Goal: Task Accomplishment & Management: Complete application form

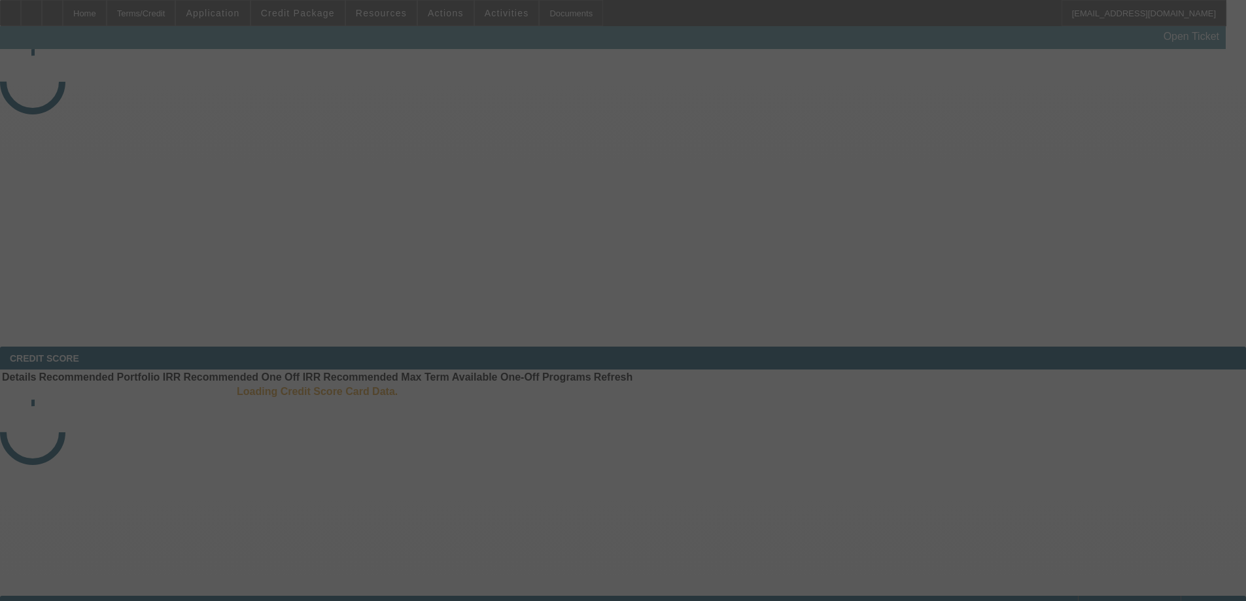
select select "3"
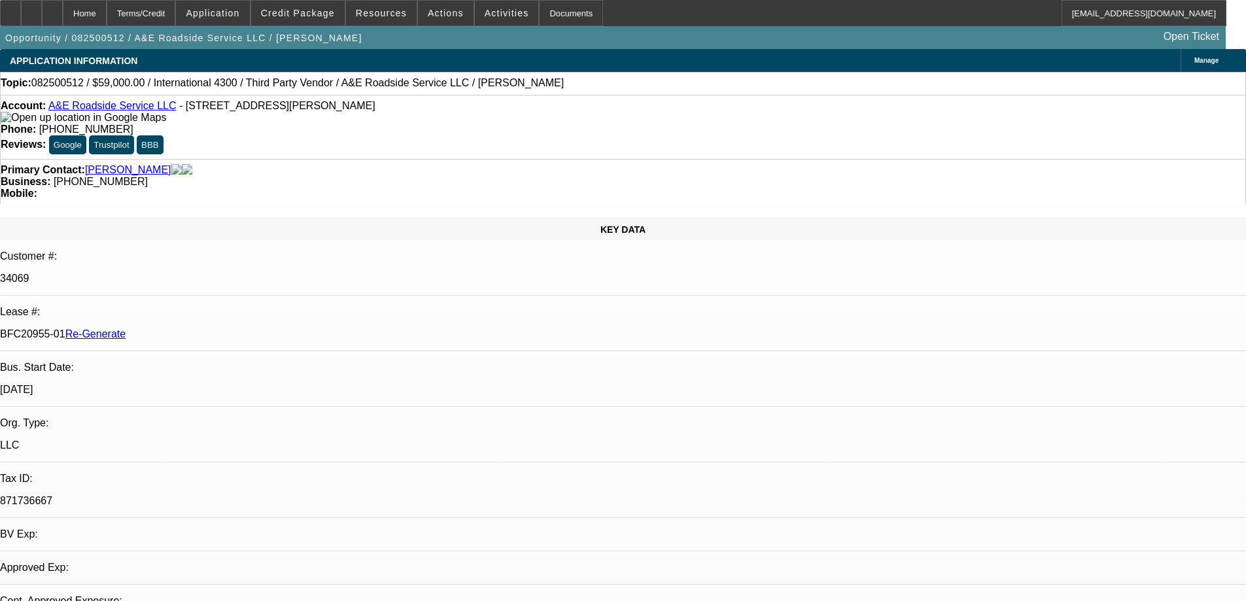
select select "0"
select select "0.1"
select select "4"
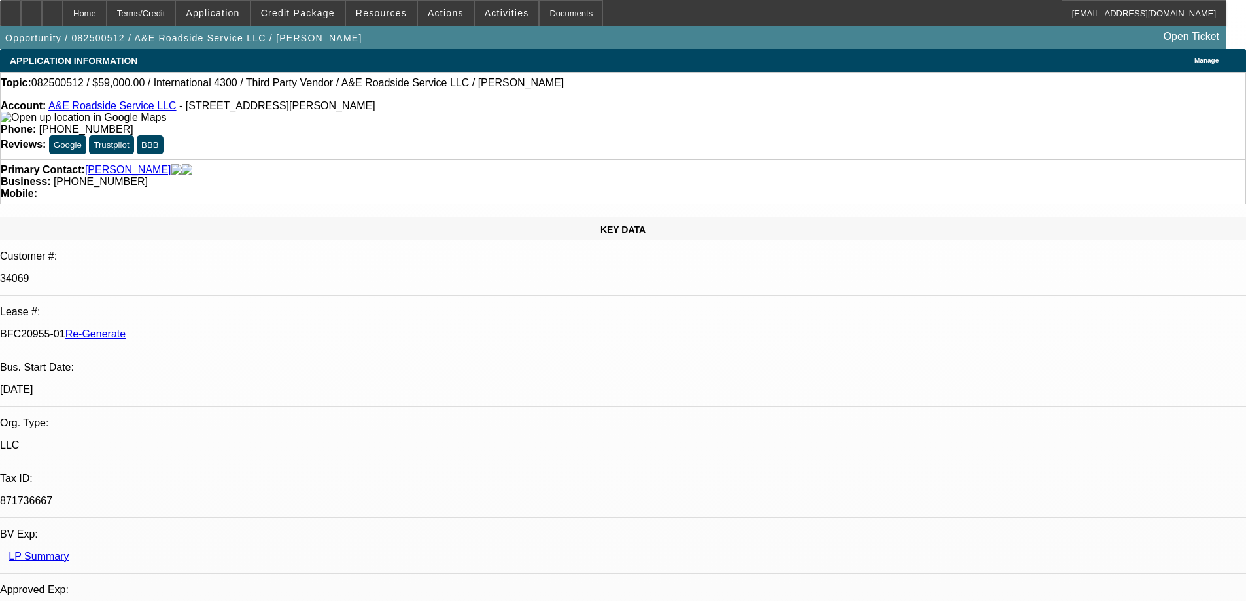
click at [555, 9] on div "Documents" at bounding box center [571, 13] width 64 height 26
click at [549, 14] on div "Documents" at bounding box center [571, 13] width 64 height 26
click at [485, 12] on span "Activities" at bounding box center [507, 13] width 44 height 10
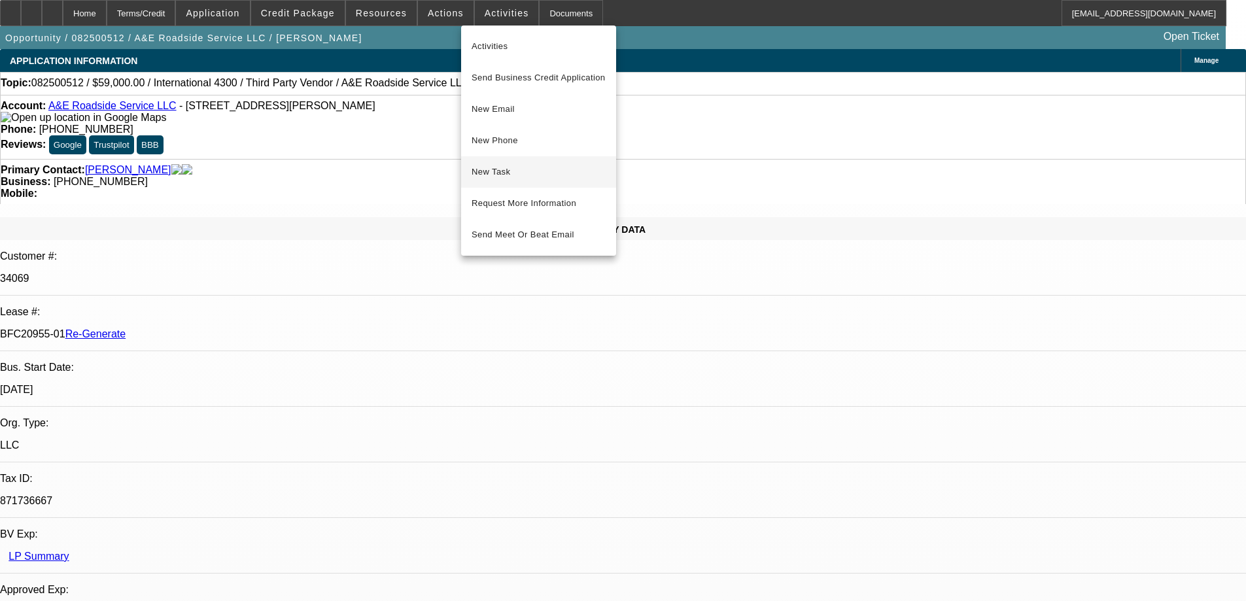
click at [498, 180] on button "New Task" at bounding box center [538, 171] width 155 height 31
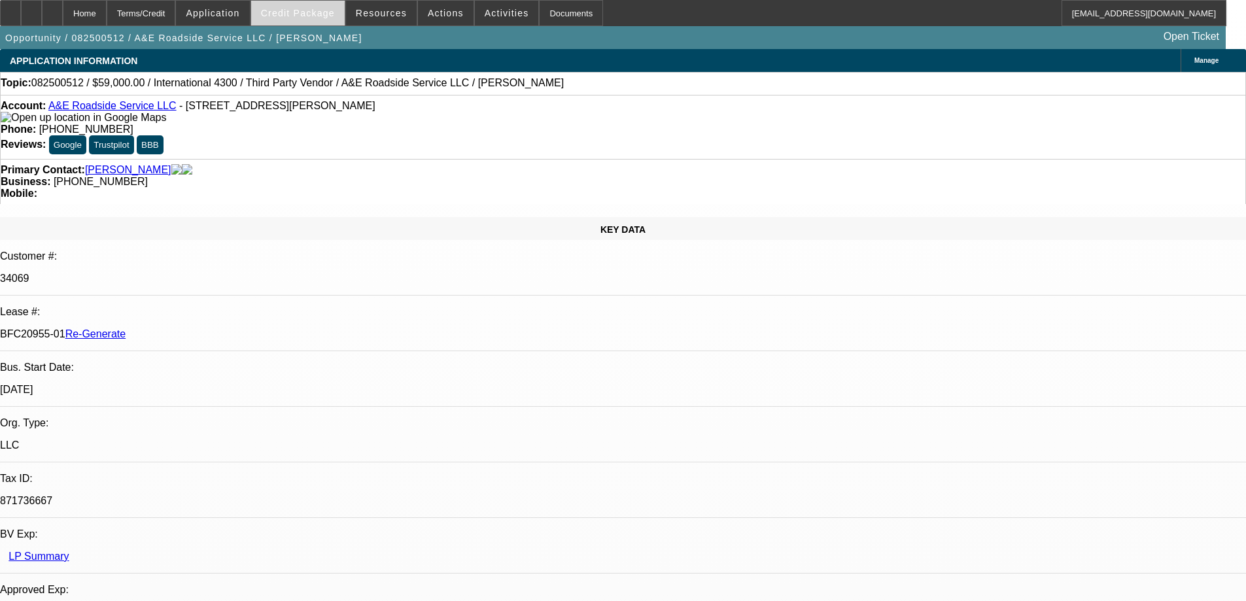
click at [345, 16] on span at bounding box center [298, 12] width 94 height 31
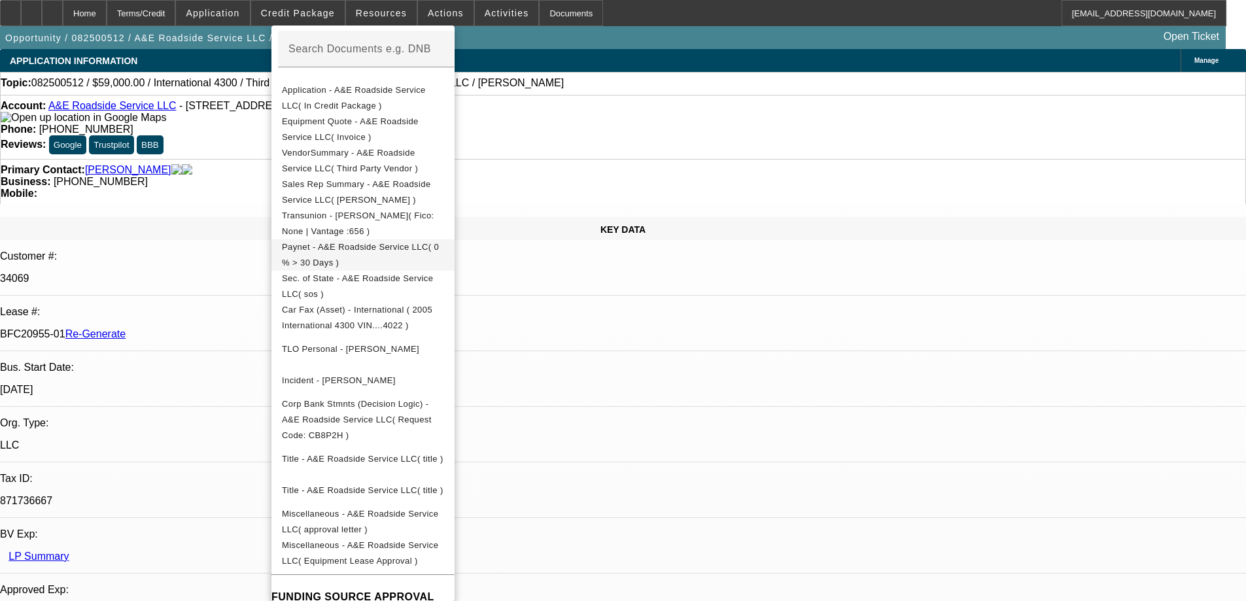
scroll to position [262, 0]
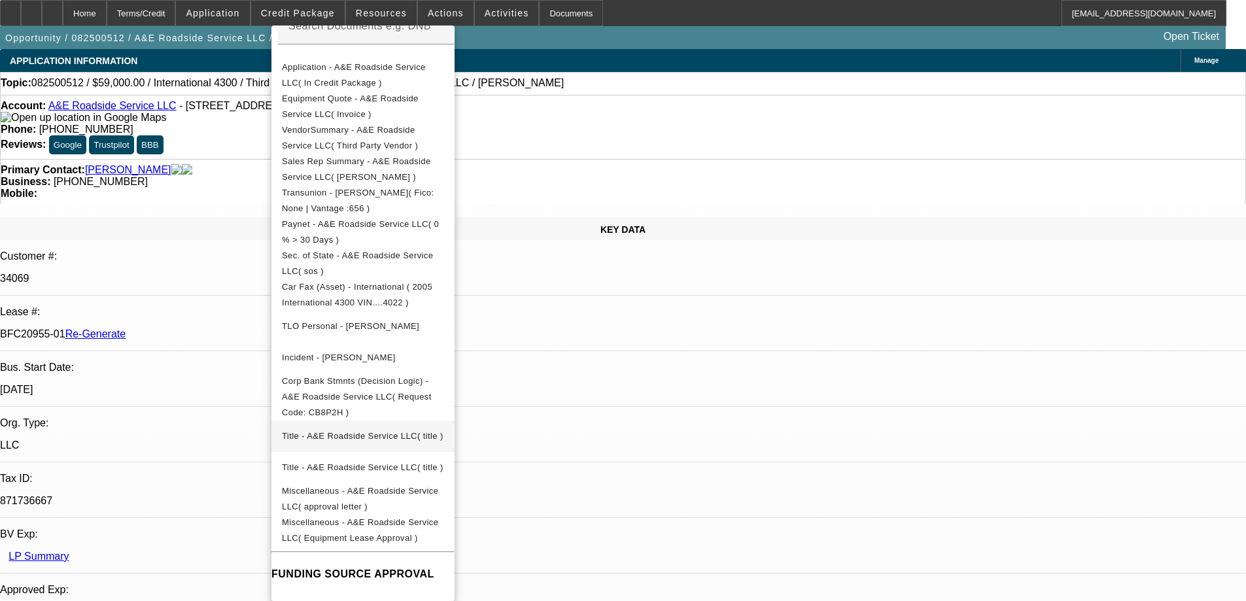
click at [360, 428] on span "Title - A&E Roadside Service LLC( title )" at bounding box center [363, 436] width 162 height 16
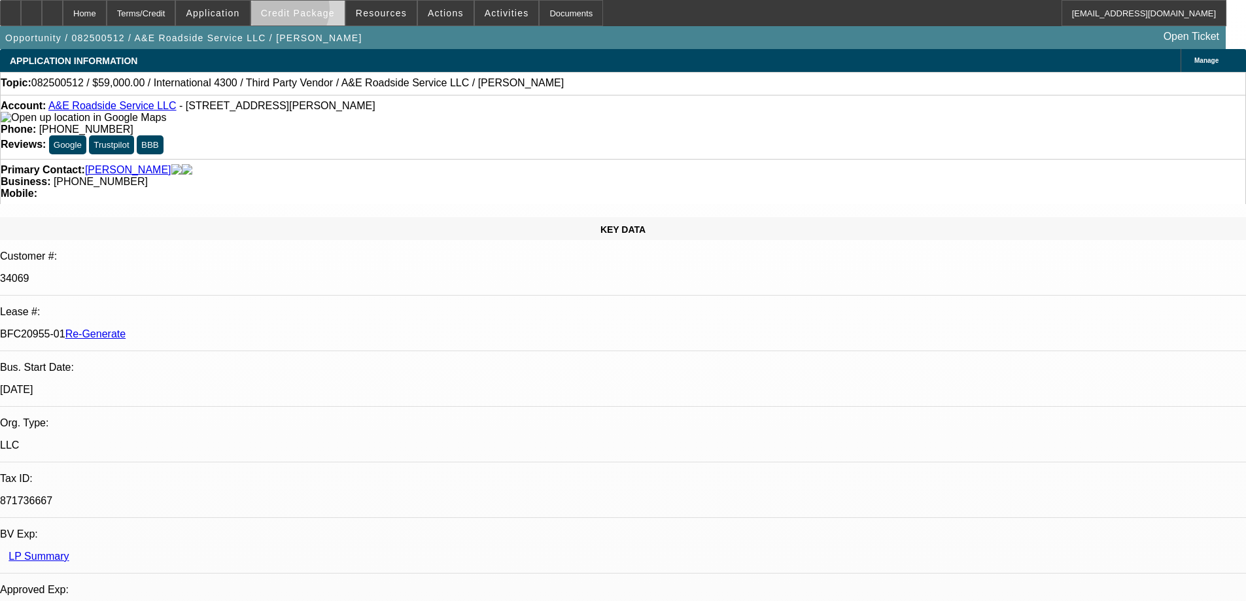
click at [306, 12] on span "Credit Package" at bounding box center [298, 13] width 74 height 10
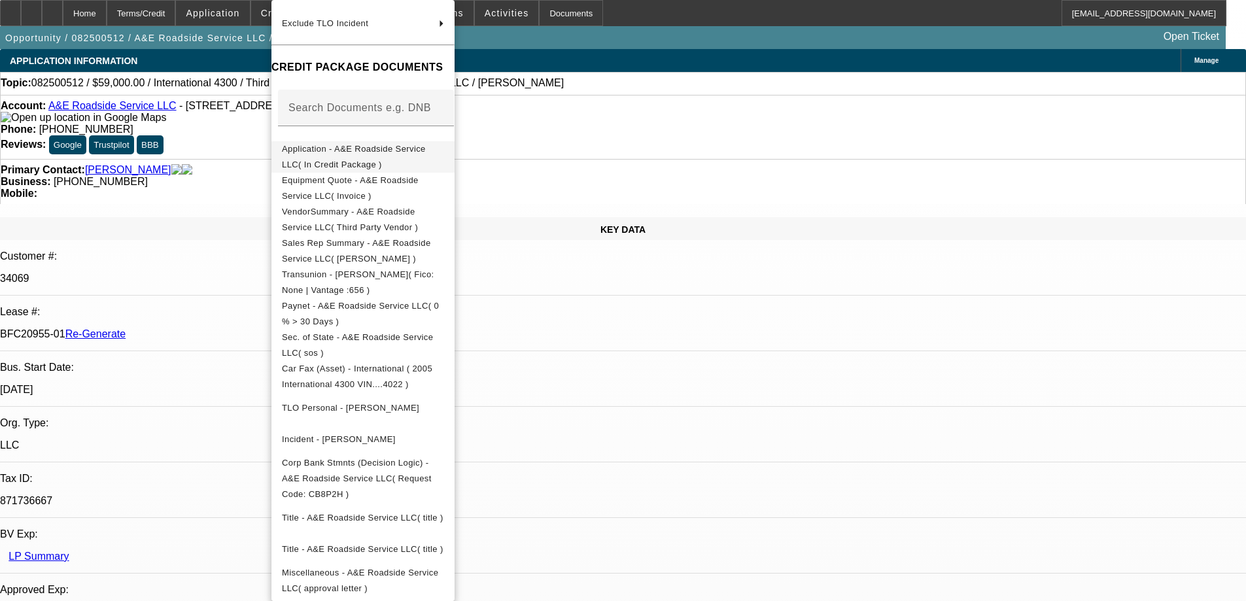
scroll to position [311, 0]
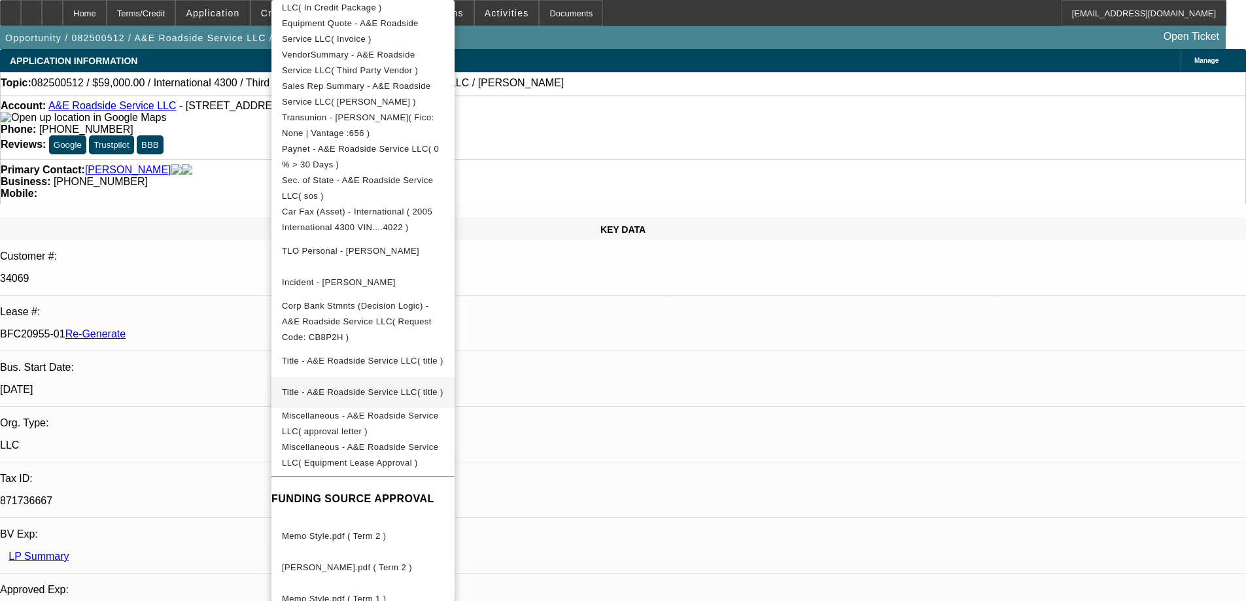
click at [387, 387] on span "Title - A&E Roadside Service LLC( title )" at bounding box center [363, 392] width 162 height 10
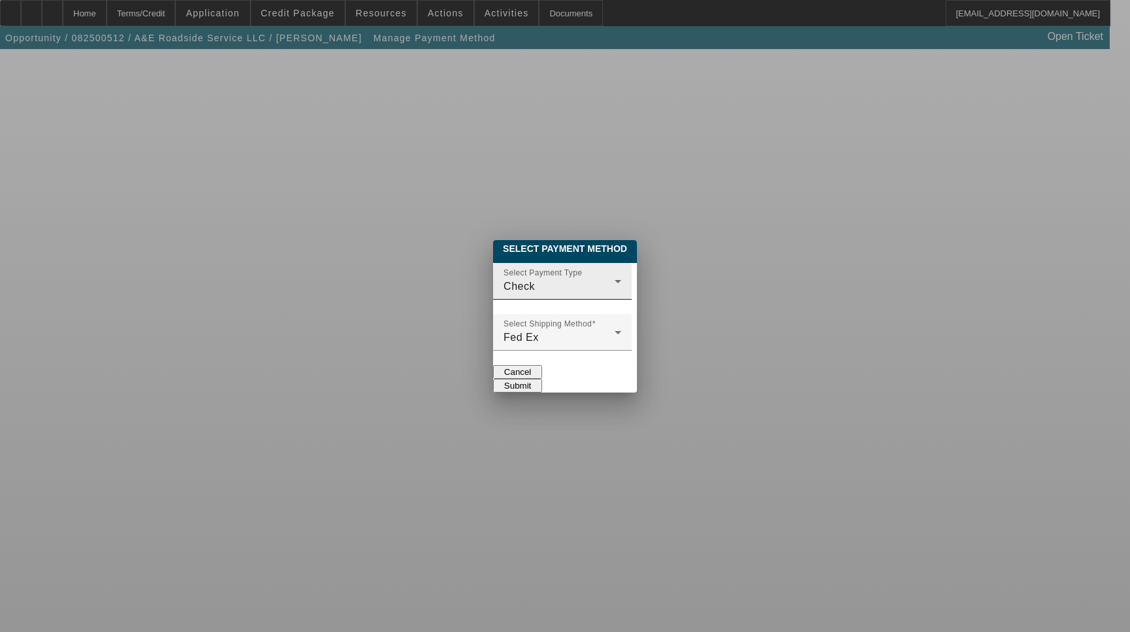
click at [604, 279] on div "Check" at bounding box center [558, 287] width 111 height 16
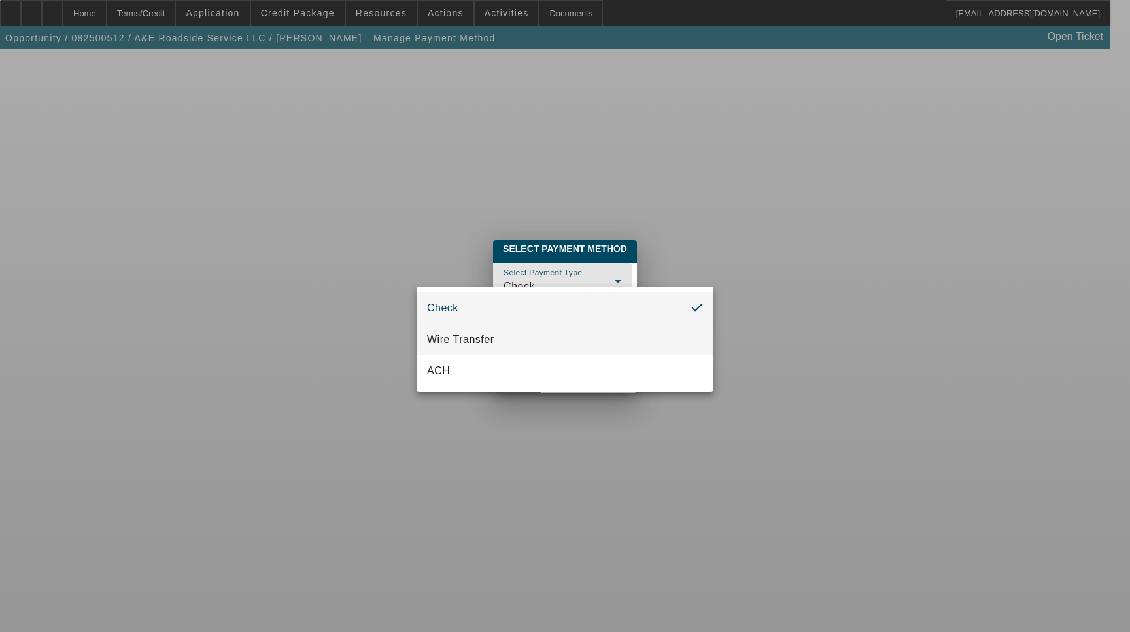
click at [588, 333] on mat-option "Wire Transfer" at bounding box center [565, 339] width 297 height 31
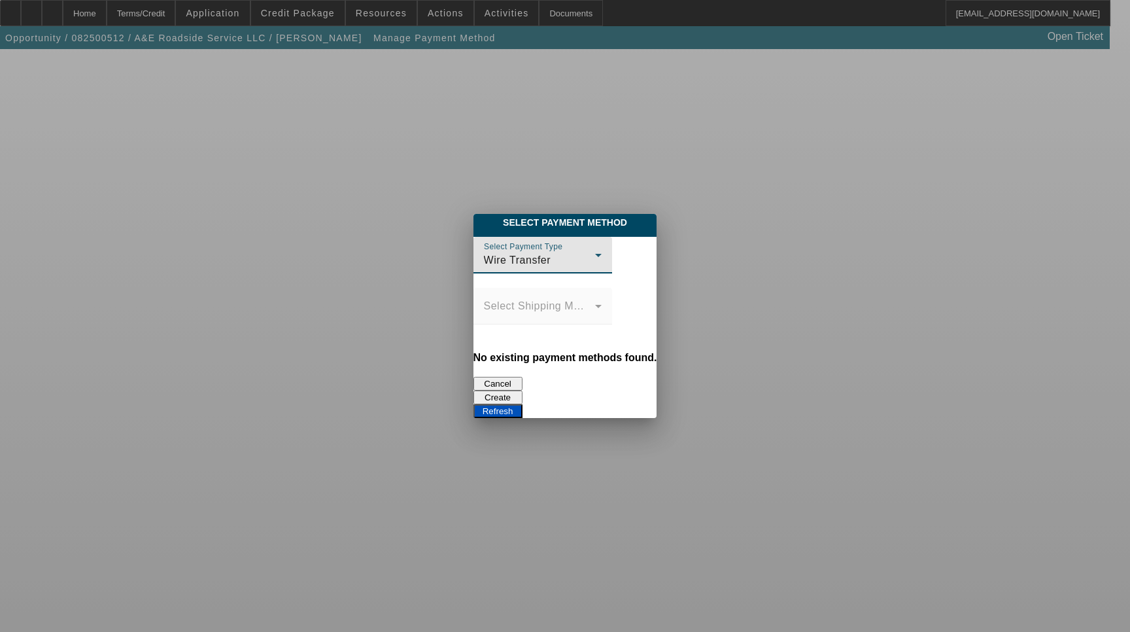
click at [522, 390] on button "Create" at bounding box center [497, 397] width 49 height 14
click at [522, 404] on button "Refresh" at bounding box center [497, 411] width 49 height 14
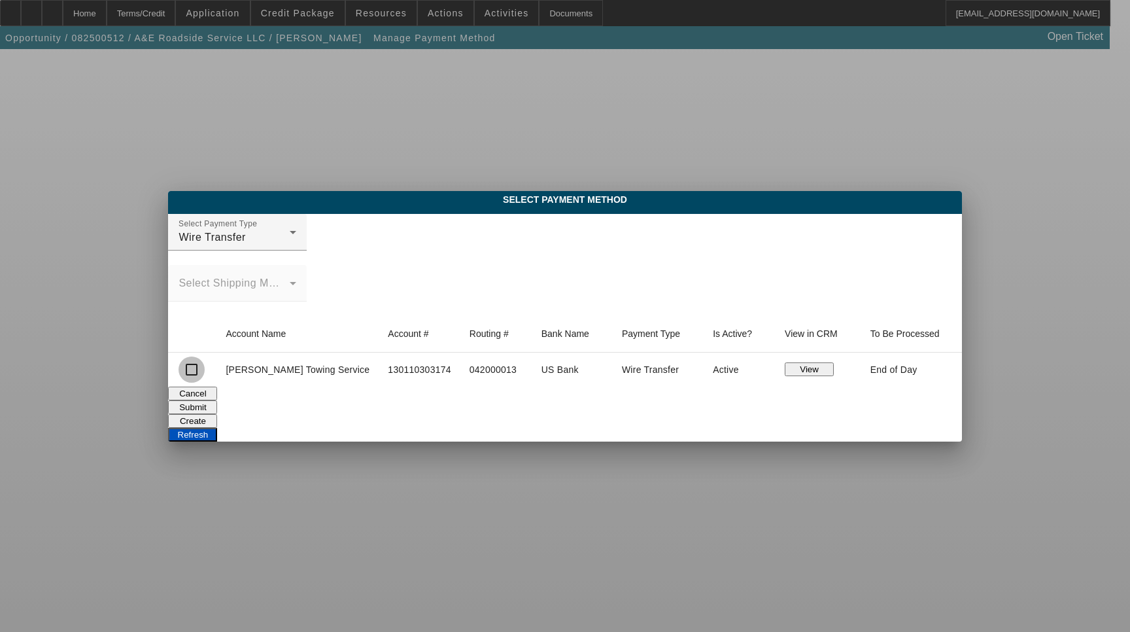
click at [205, 373] on input "checkbox" at bounding box center [192, 369] width 26 height 26
checkbox input "true"
click at [217, 403] on button "Submit" at bounding box center [192, 407] width 49 height 14
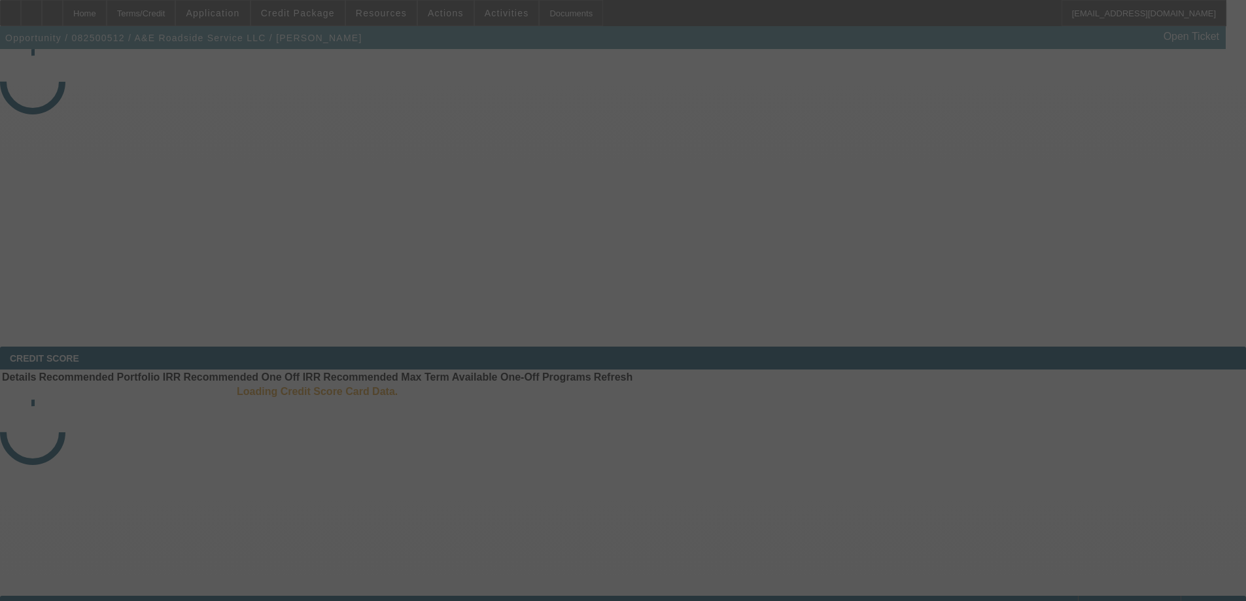
select select "3"
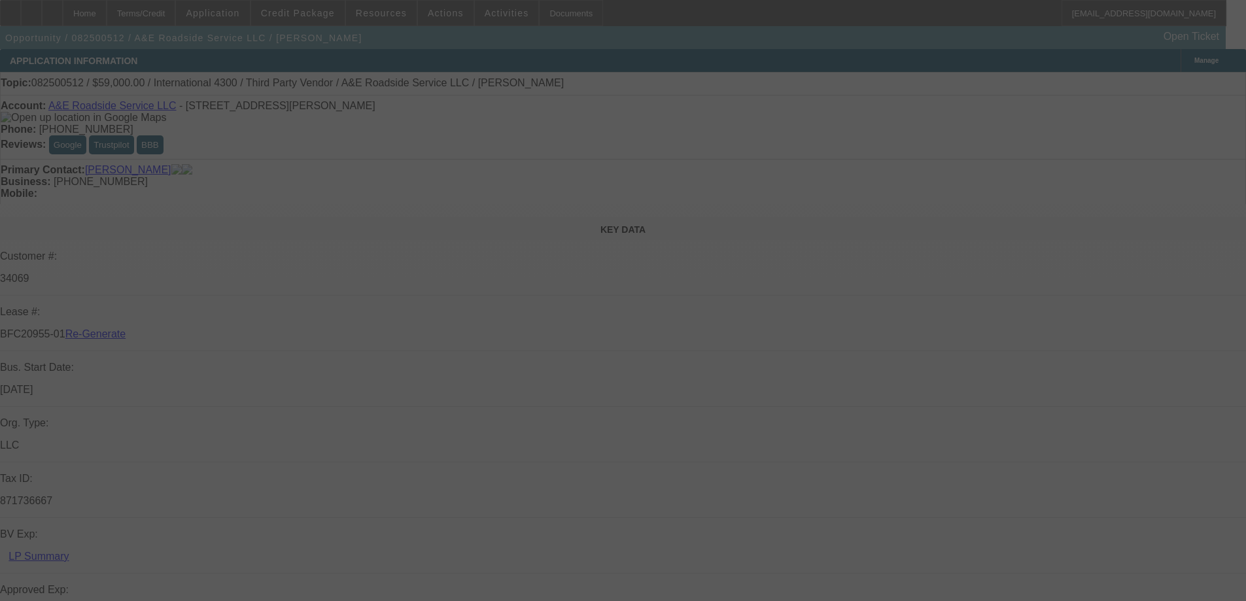
select select "0"
select select "0.1"
select select "4"
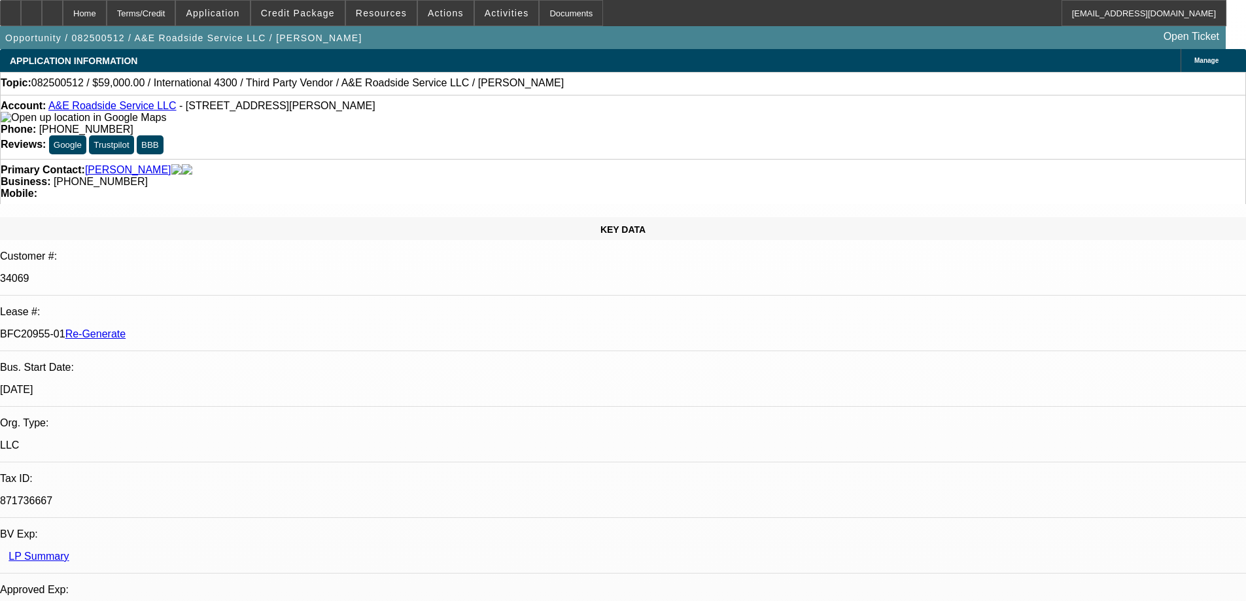
click at [542, 10] on div "Documents" at bounding box center [571, 13] width 64 height 26
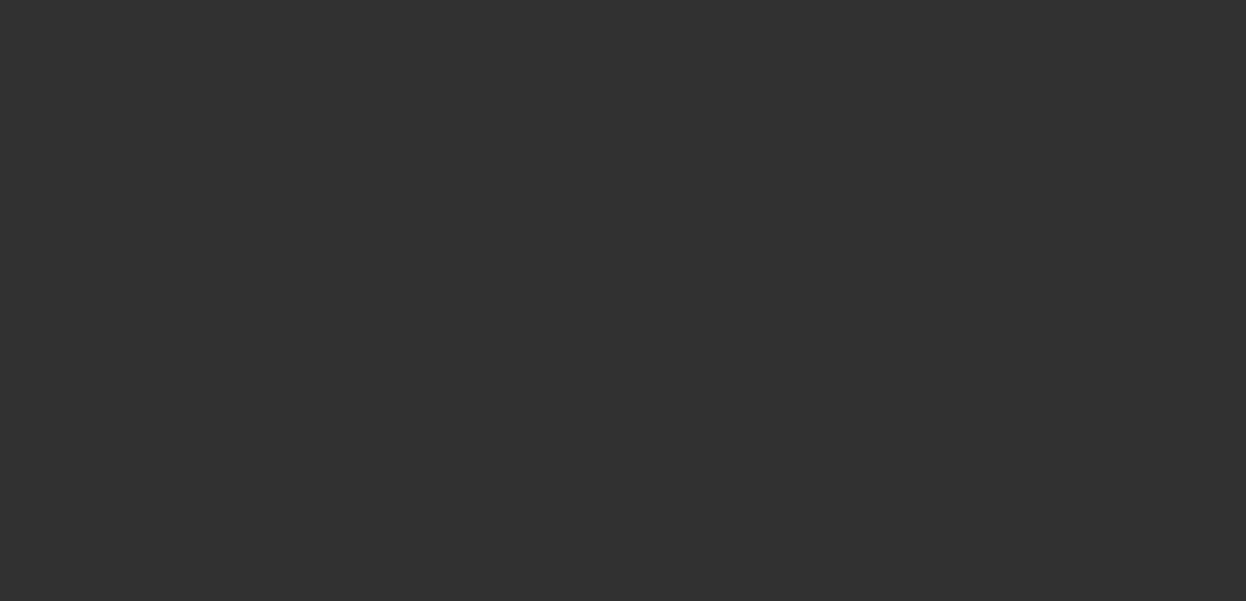
select select "3"
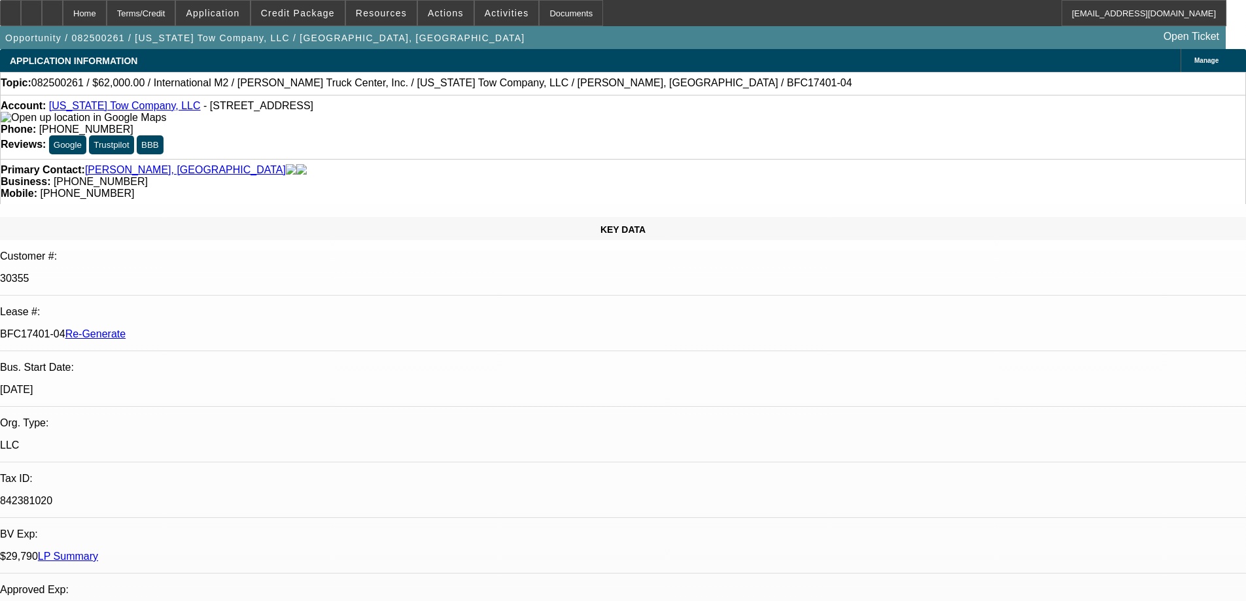
select select "0"
select select "2"
select select "0"
select select "6"
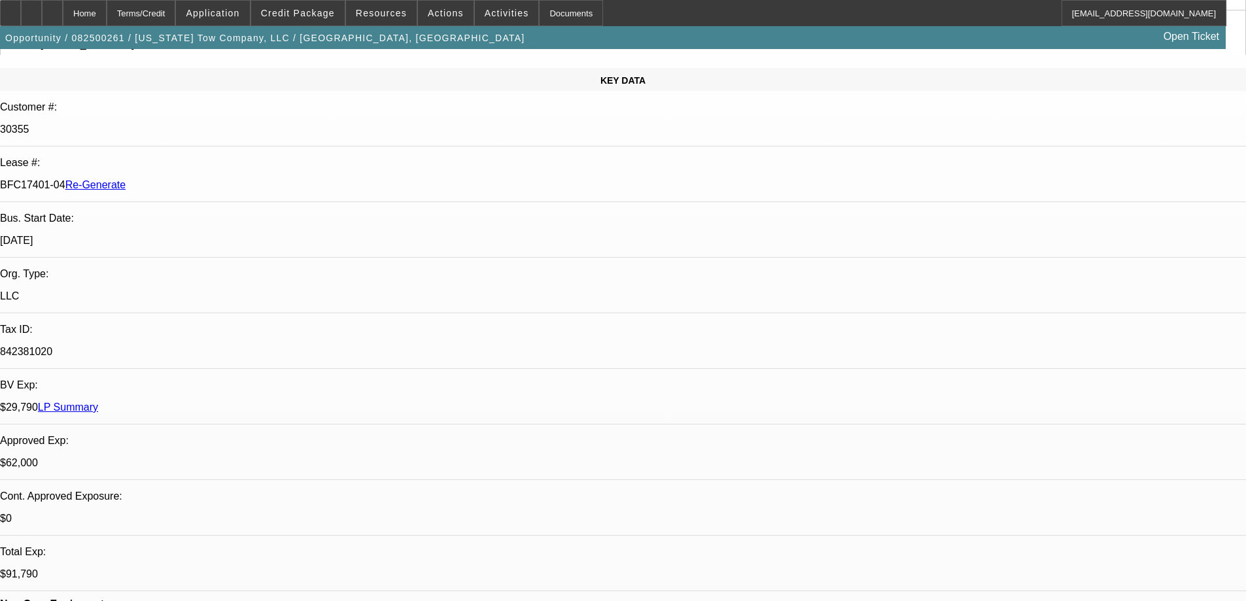
scroll to position [196, 0]
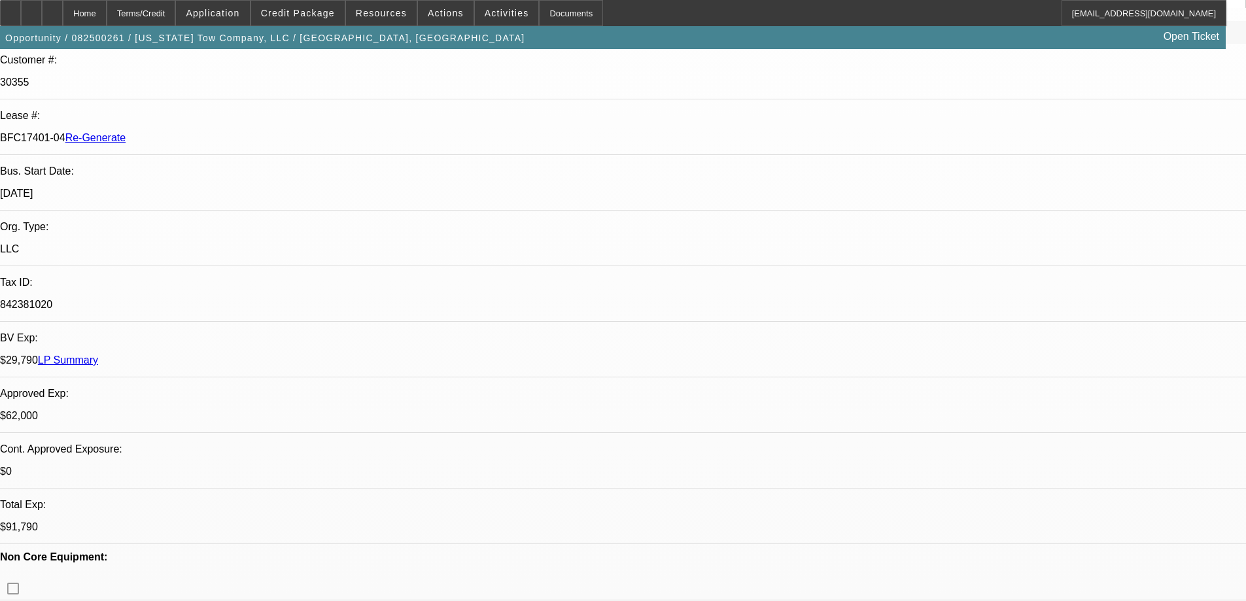
click at [562, 12] on div "Documents" at bounding box center [571, 13] width 64 height 26
click at [488, 16] on span "Activities" at bounding box center [507, 13] width 44 height 10
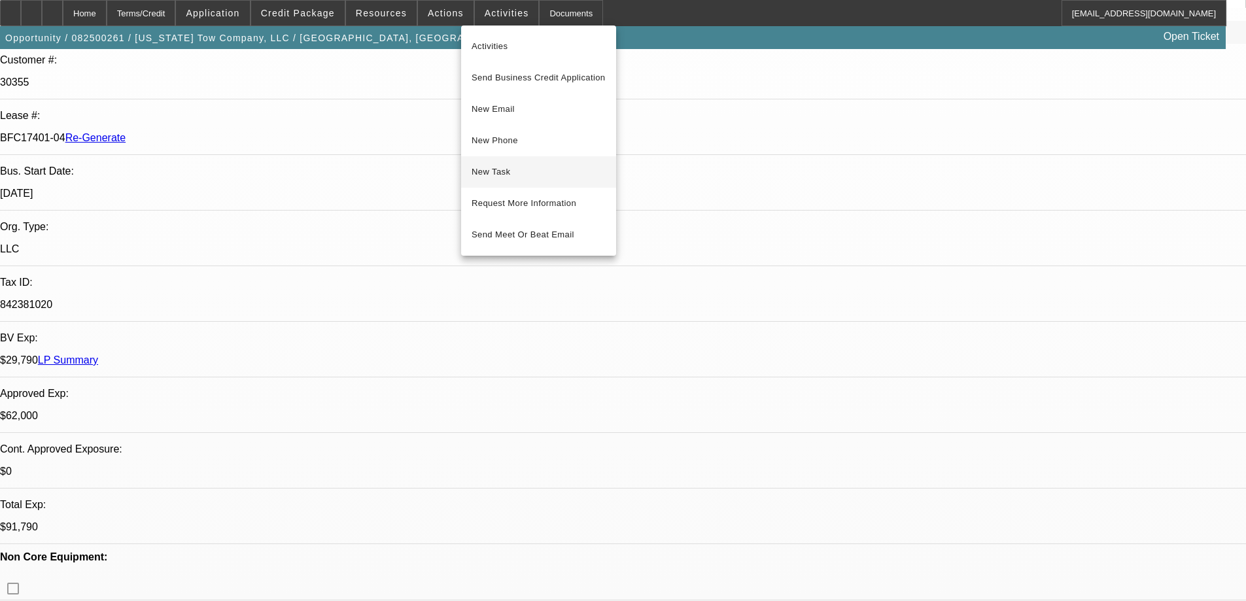
click at [503, 174] on span "New Task" at bounding box center [538, 172] width 134 height 16
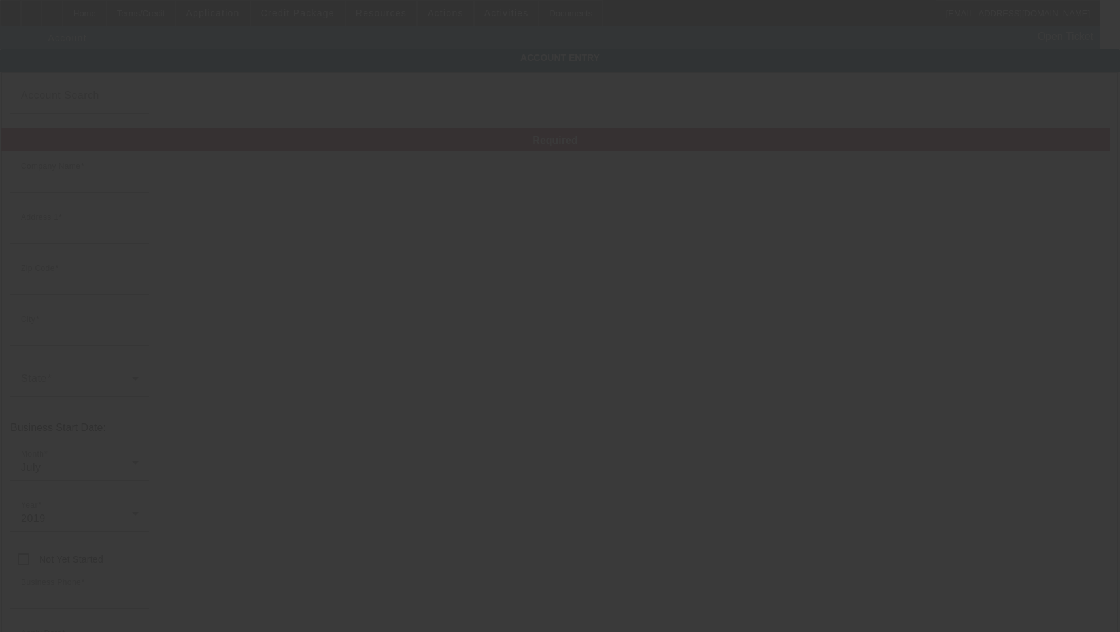
type input "[US_STATE] Tow Company, LLC"
type input "[STREET_ADDRESS]"
type input "67216"
type input "Wichita"
type input "[PHONE_NUMBER]"
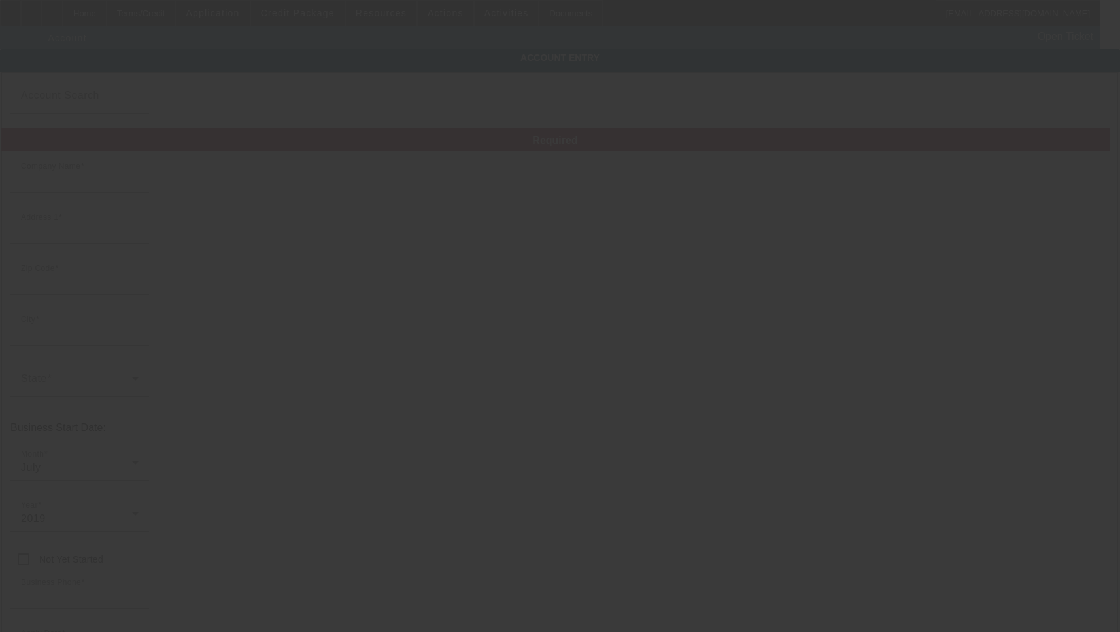
type input "[EMAIL_ADDRESS][DOMAIN_NAME]"
type input "Sedgwick"
type input "842381020"
type input "[DATE]"
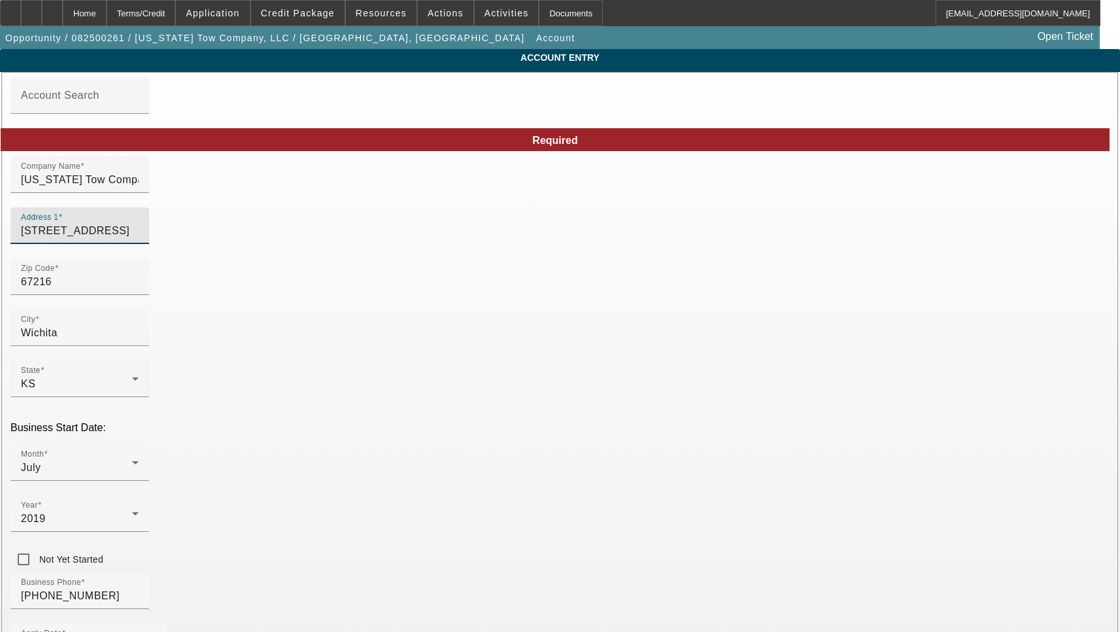
click at [139, 239] on input "[STREET_ADDRESS]" at bounding box center [80, 231] width 118 height 16
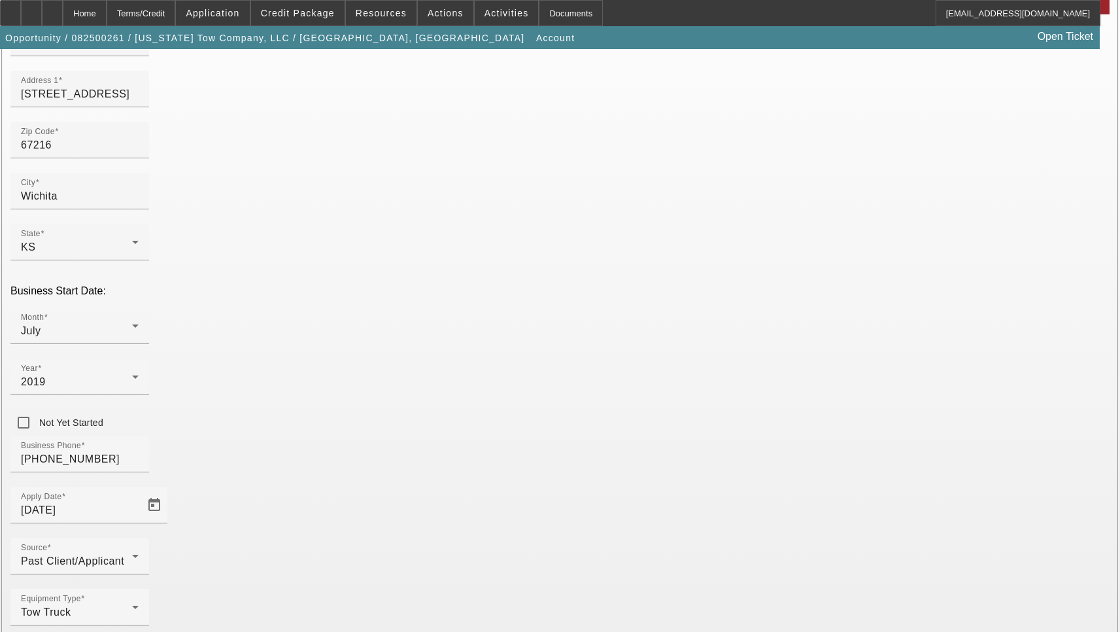
scroll to position [139, 0]
type input "madison@kstowcompany.com"
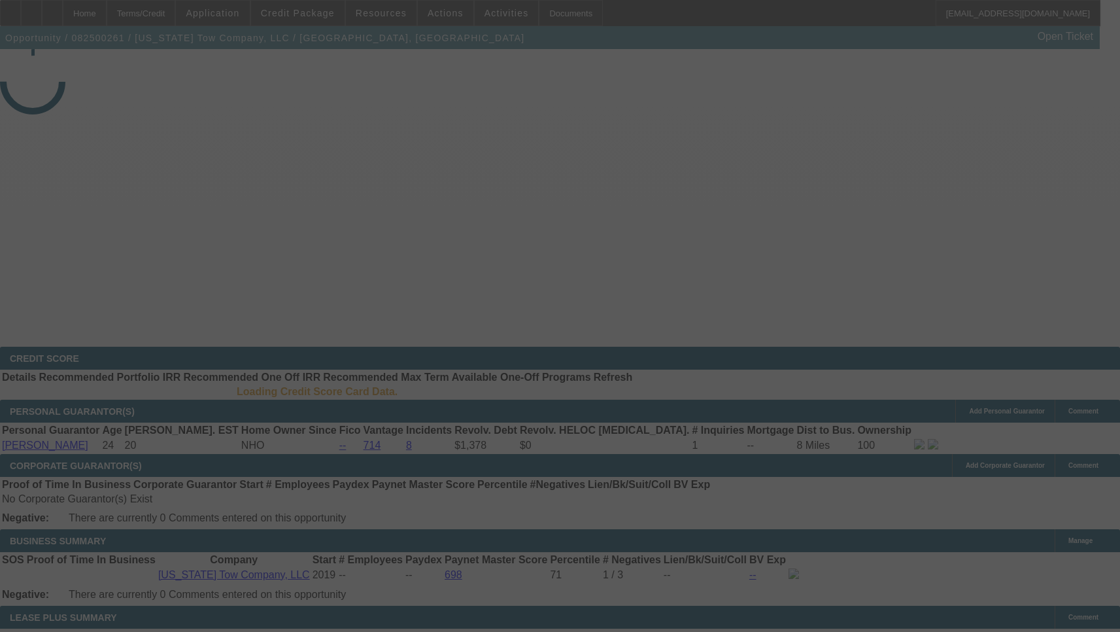
select select "3"
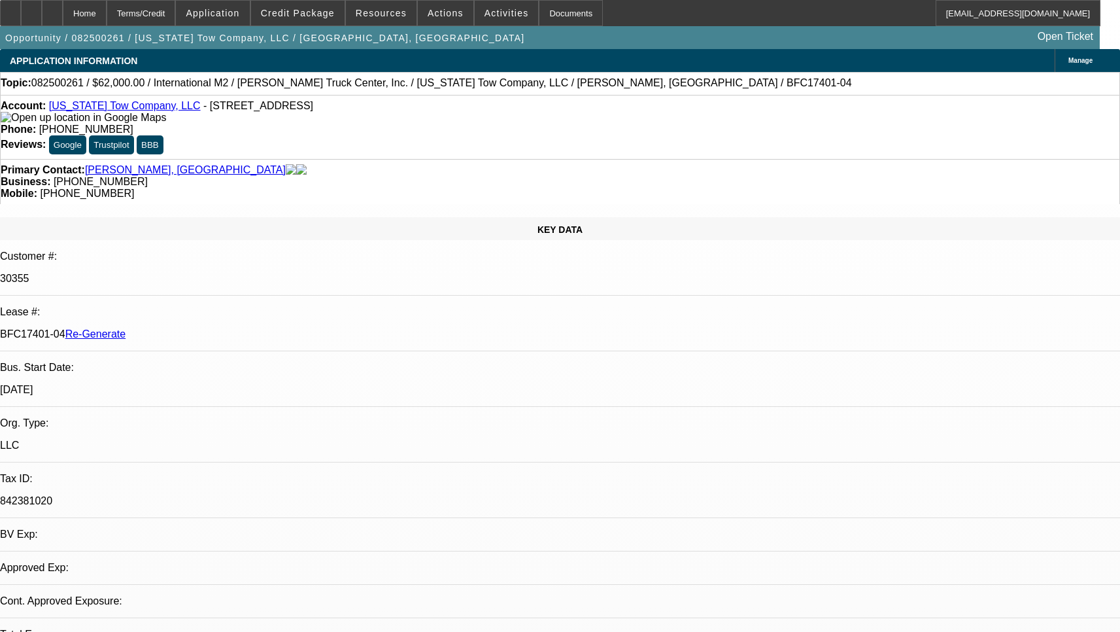
select select "0"
select select "2"
select select "0"
select select "6"
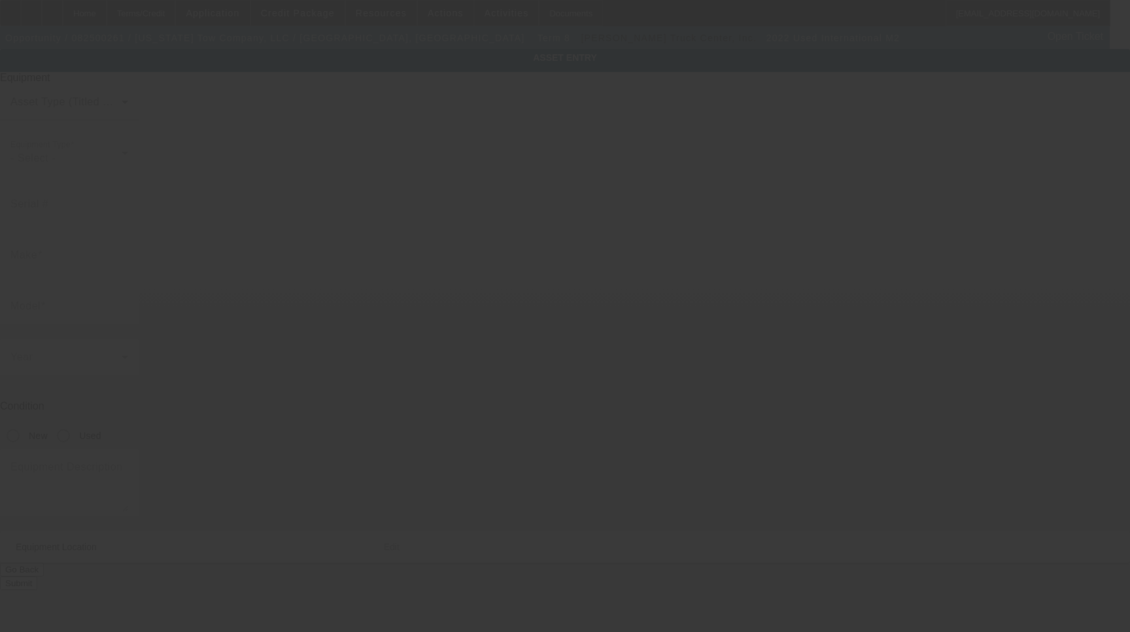
type input "[US_VEHICLE_IDENTIFICATION_NUMBER]"
type input "international"
type input "M2"
radio input "true"
type input "[STREET_ADDRESS]"
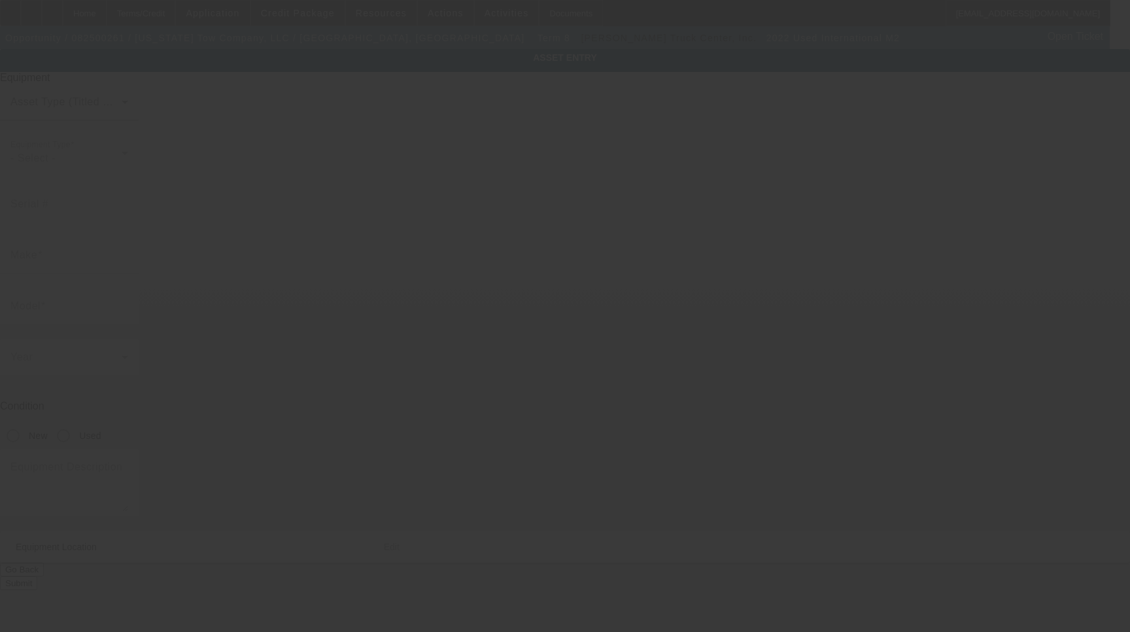
type input "Wichita"
type input "67216"
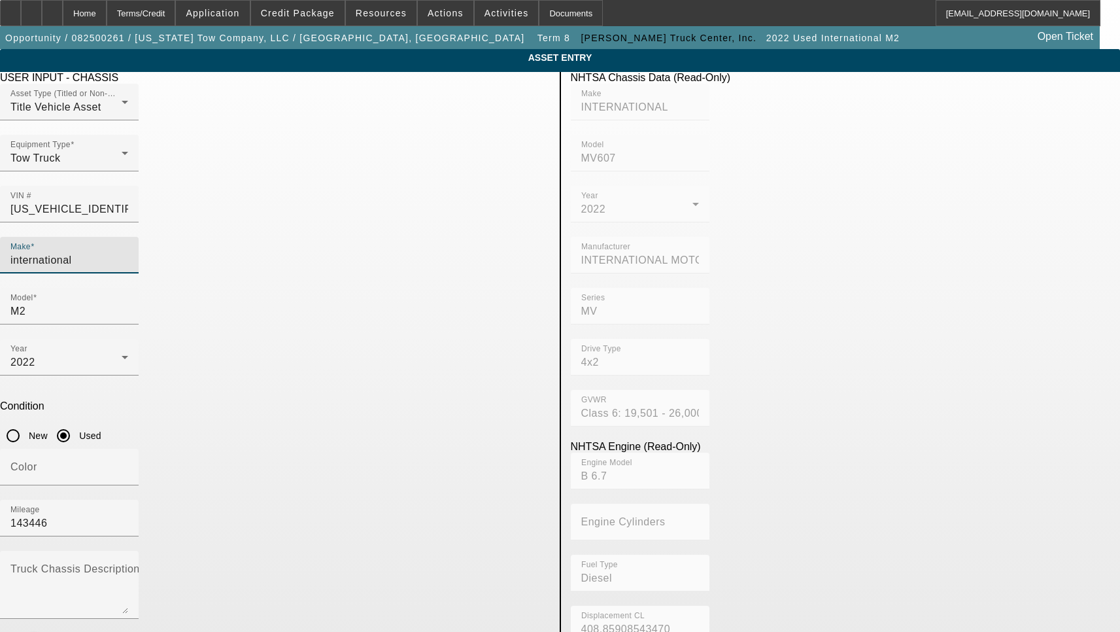
click at [128, 252] on input "international" at bounding box center [69, 260] width 118 height 16
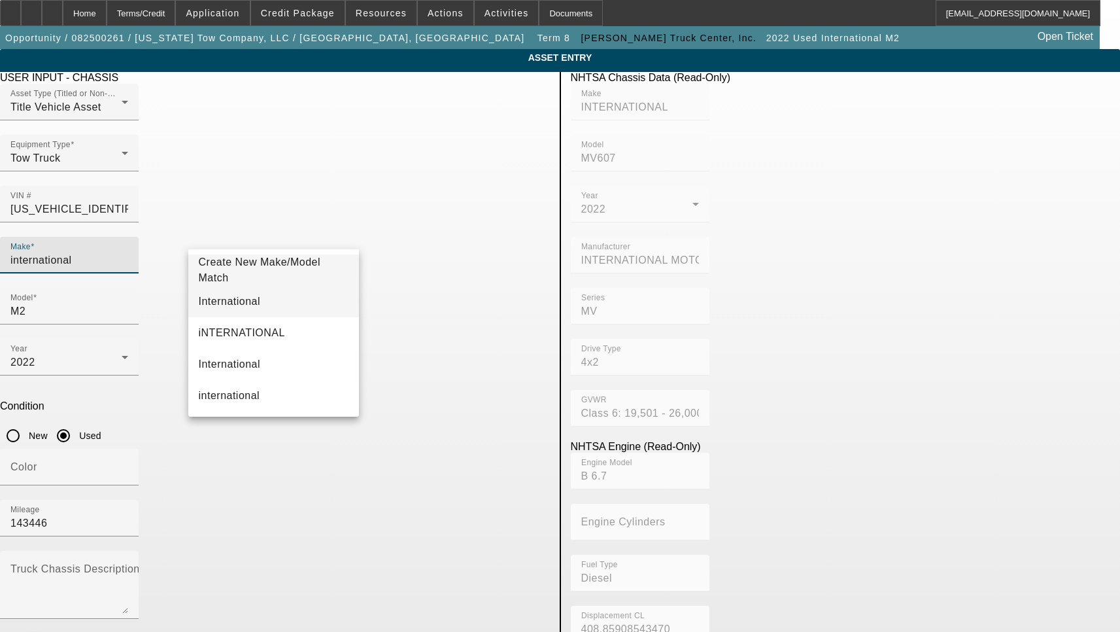
click at [252, 297] on mat-option "International" at bounding box center [273, 301] width 171 height 31
type input "International"
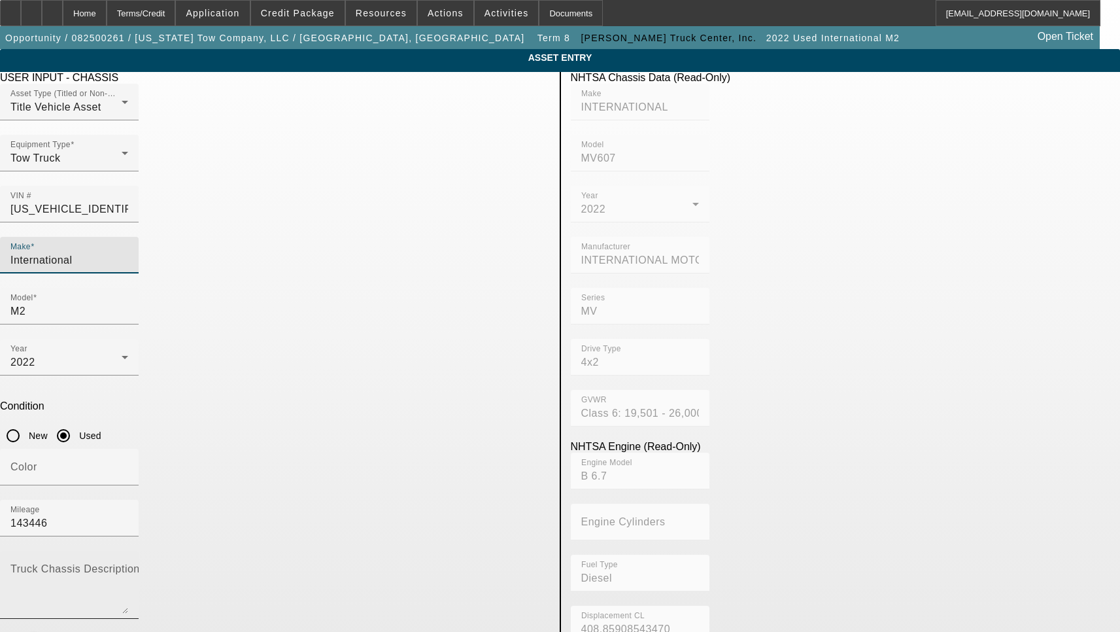
click at [128, 566] on textarea "Truck Chassis Description (Describe the truck chassis only)" at bounding box center [69, 589] width 118 height 47
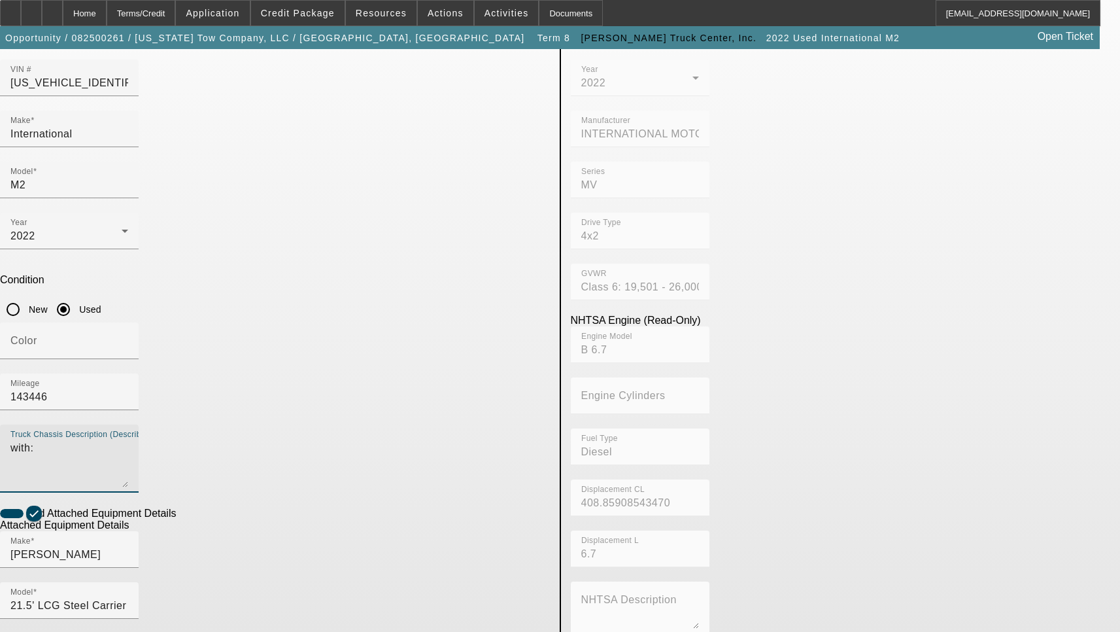
scroll to position [131, 0]
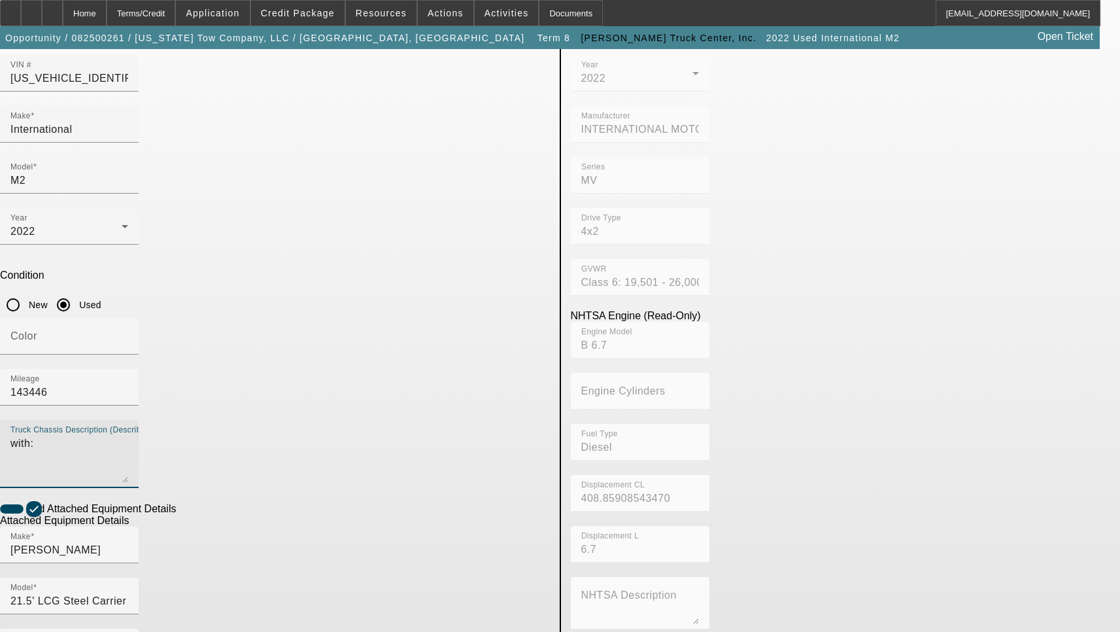
type textarea "with:"
type textarea "Includes all options, attachments and accessories"
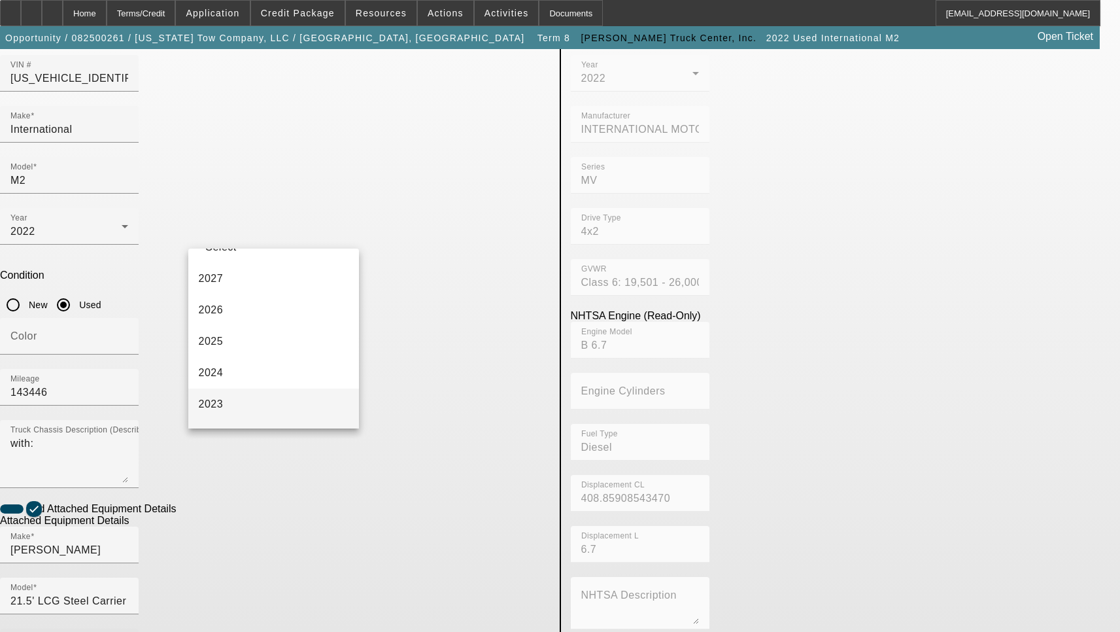
scroll to position [0, 0]
click at [284, 267] on mat-option "- Select -" at bounding box center [273, 269] width 171 height 31
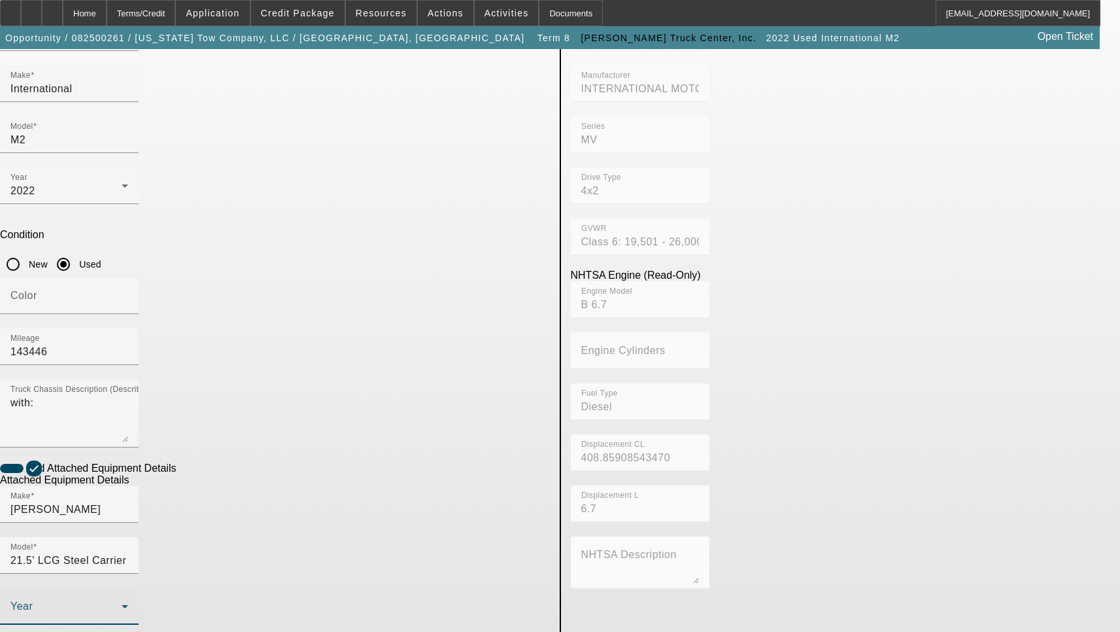
scroll to position [211, 0]
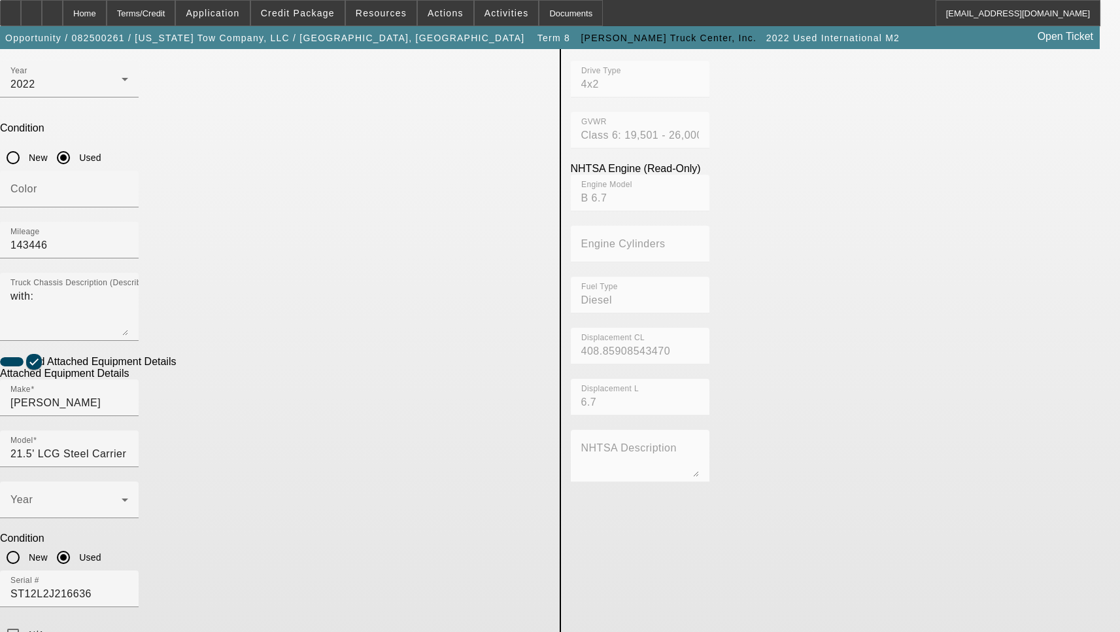
scroll to position [472, 0]
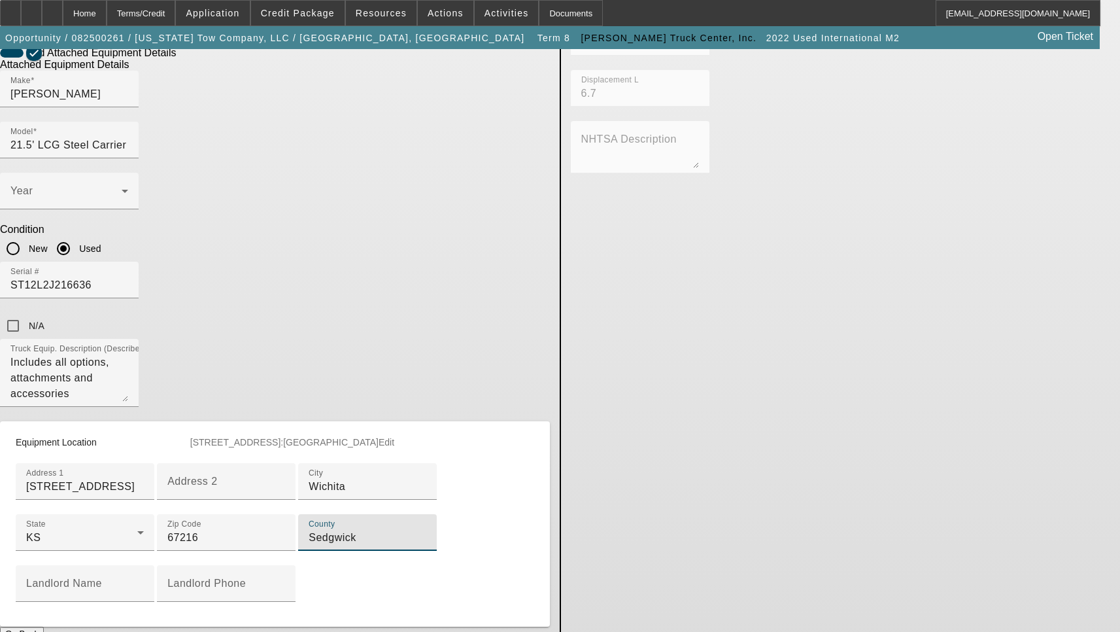
scroll to position [658, 0]
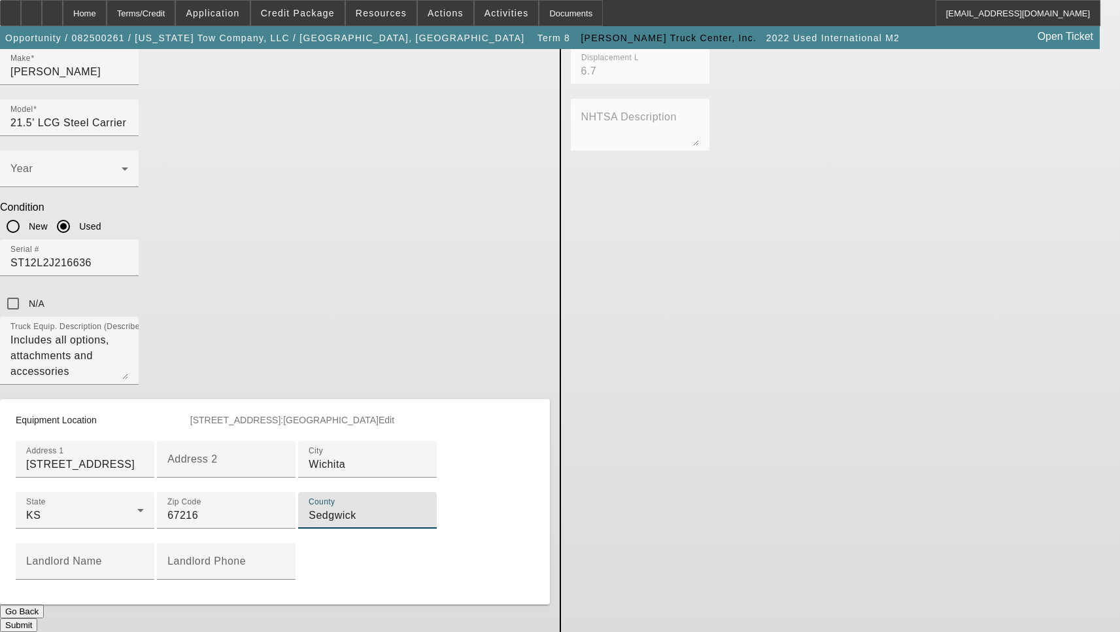
type input "Sedgwick"
click at [37, 618] on button "Submit" at bounding box center [18, 625] width 37 height 14
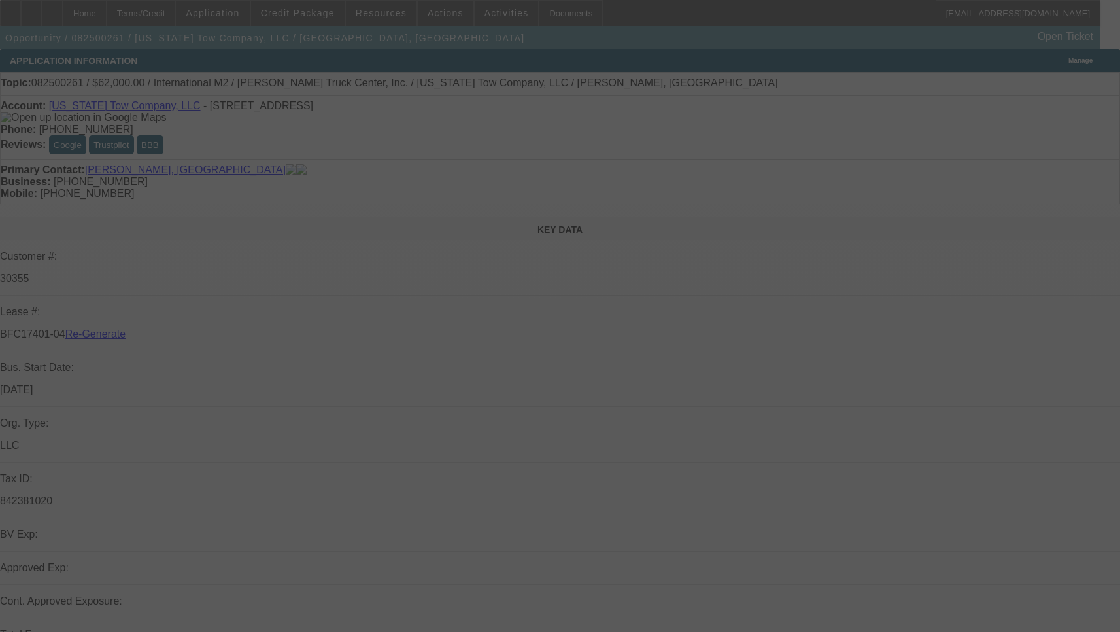
select select "3"
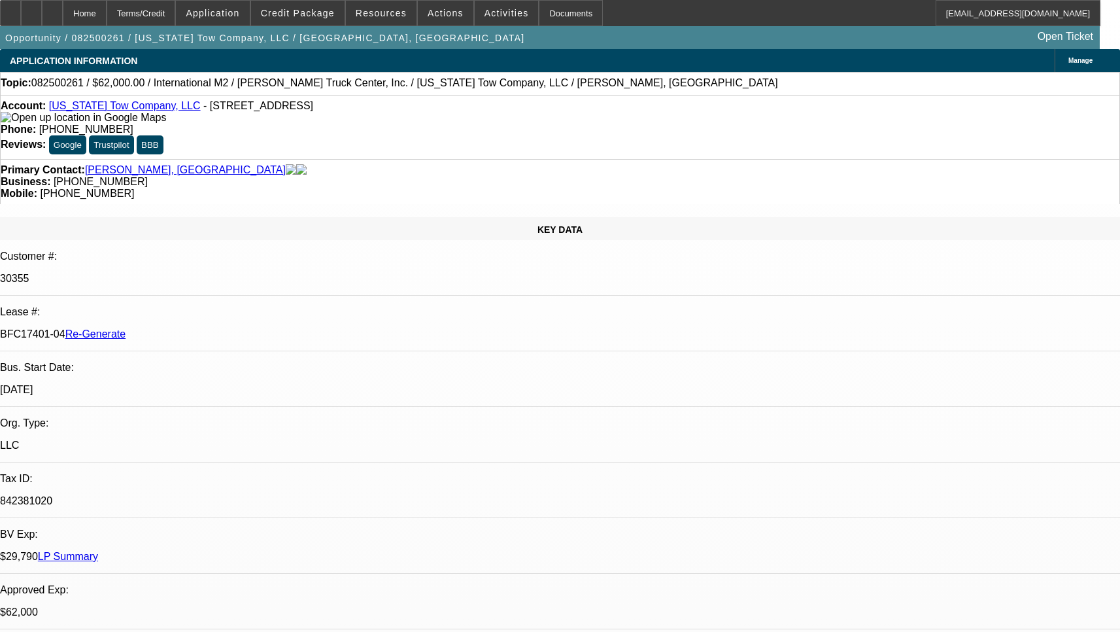
select select "0"
select select "2"
select select "0"
select select "6"
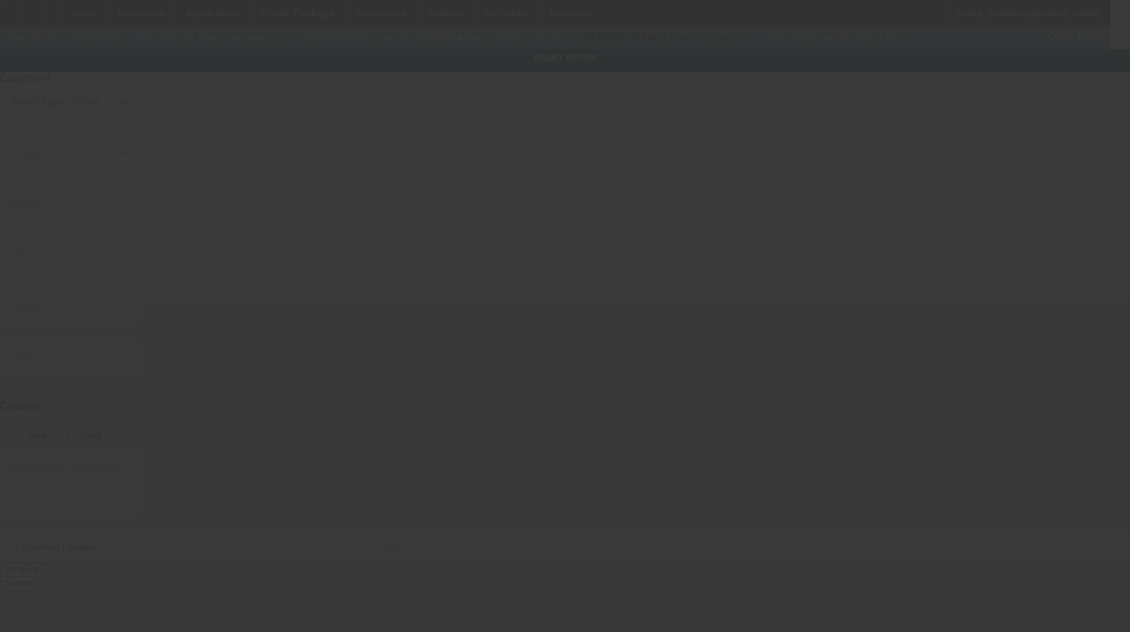
type input "[US_VEHICLE_IDENTIFICATION_NUMBER]"
type input "international"
type input "M2"
radio input "true"
type textarea "with:"
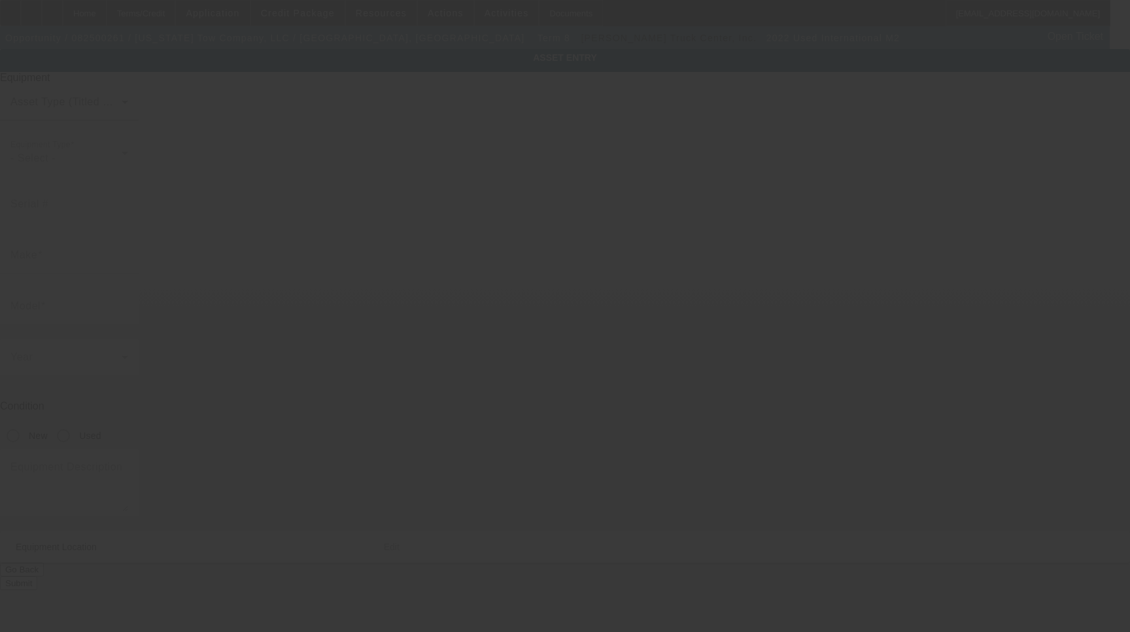
type input "[STREET_ADDRESS]"
type input "Wichita"
type input "67216"
type input "Sedgwick"
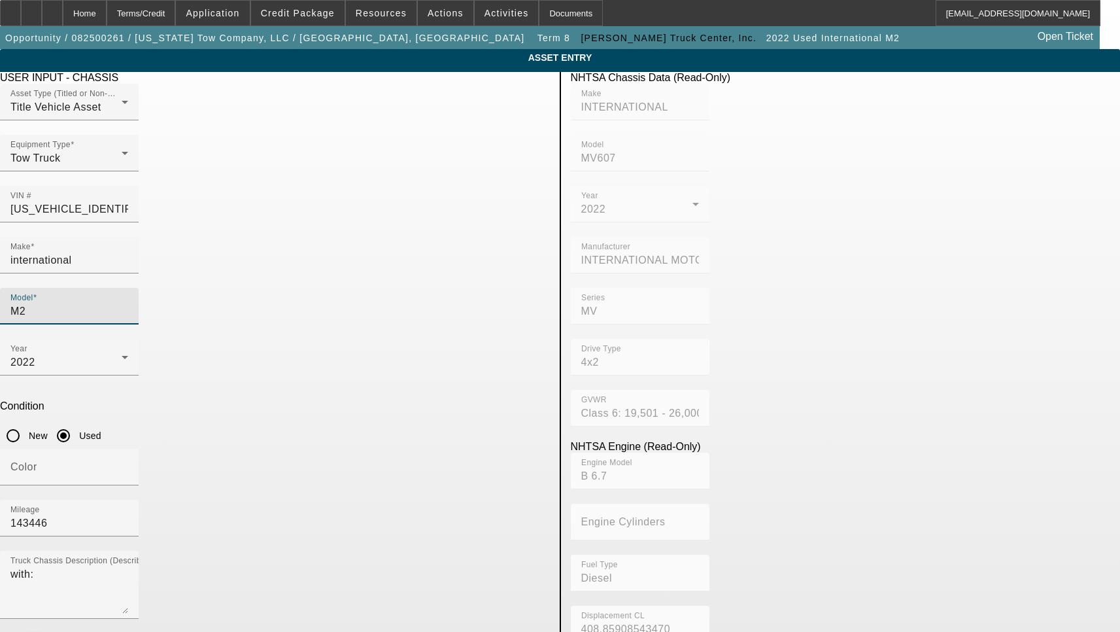
click at [128, 303] on input "M2" at bounding box center [69, 311] width 118 height 16
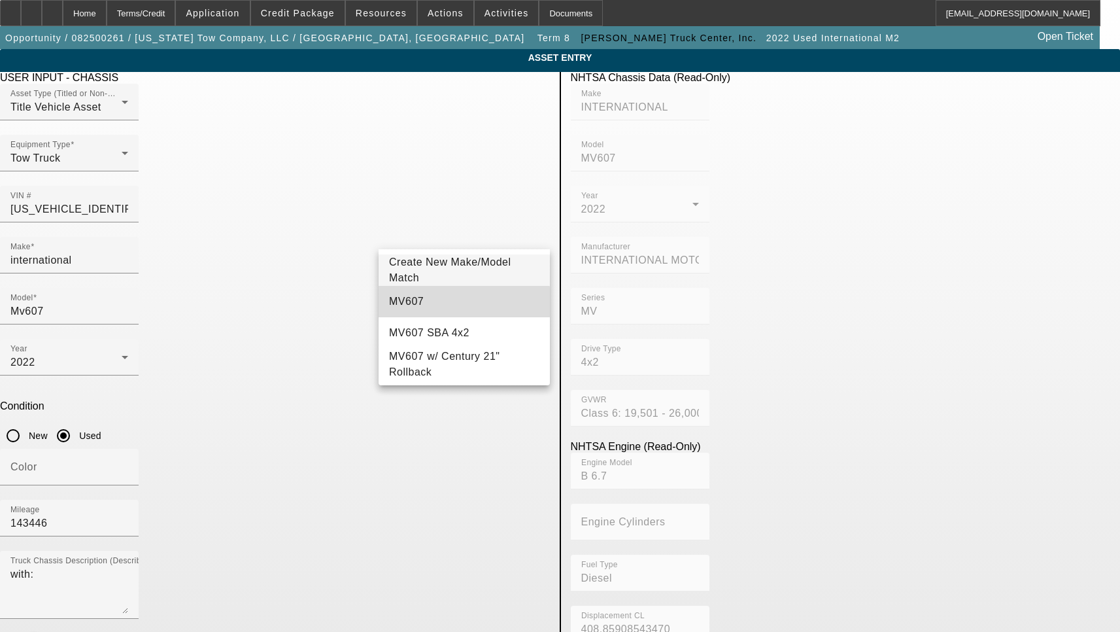
click at [400, 302] on span "MV607" at bounding box center [406, 301] width 35 height 11
type input "MV607"
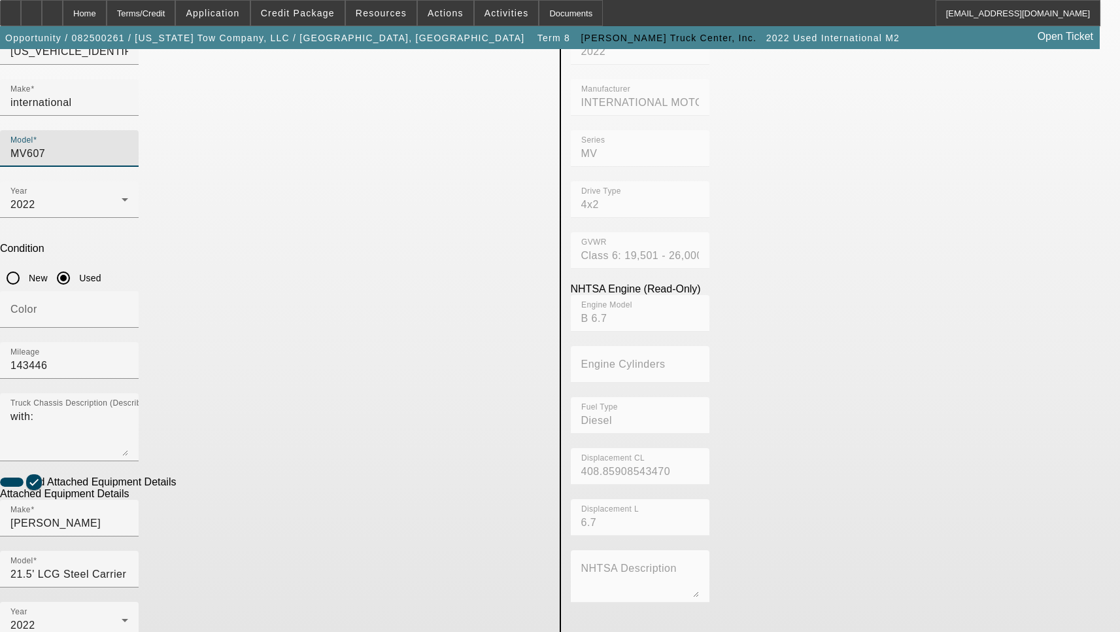
scroll to position [211, 0]
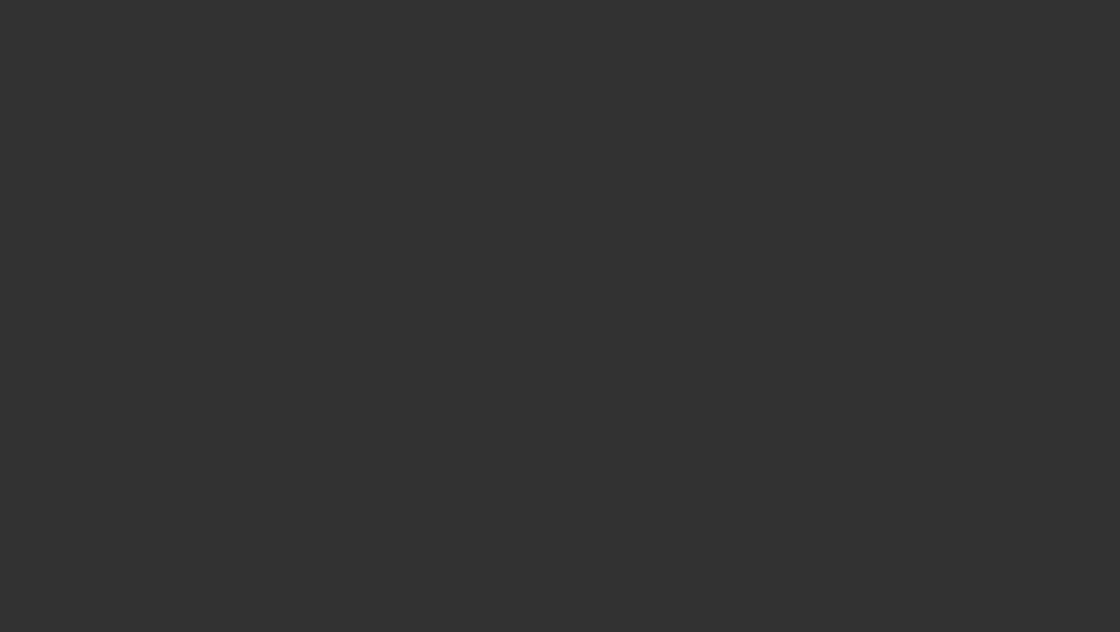
select select "3"
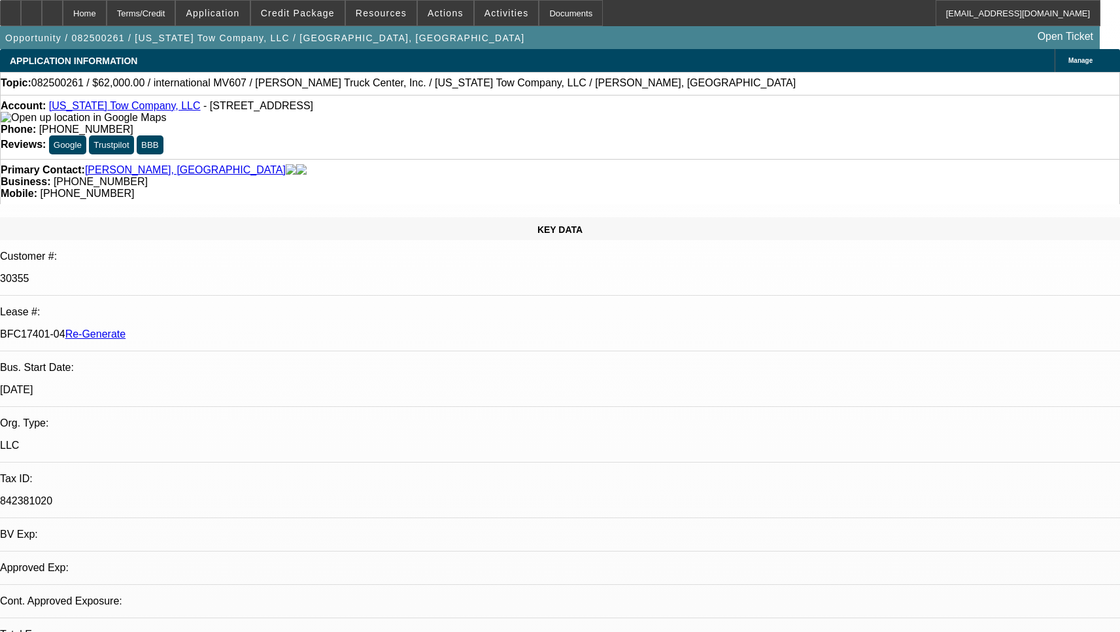
select select "0"
select select "2"
select select "0"
select select "6"
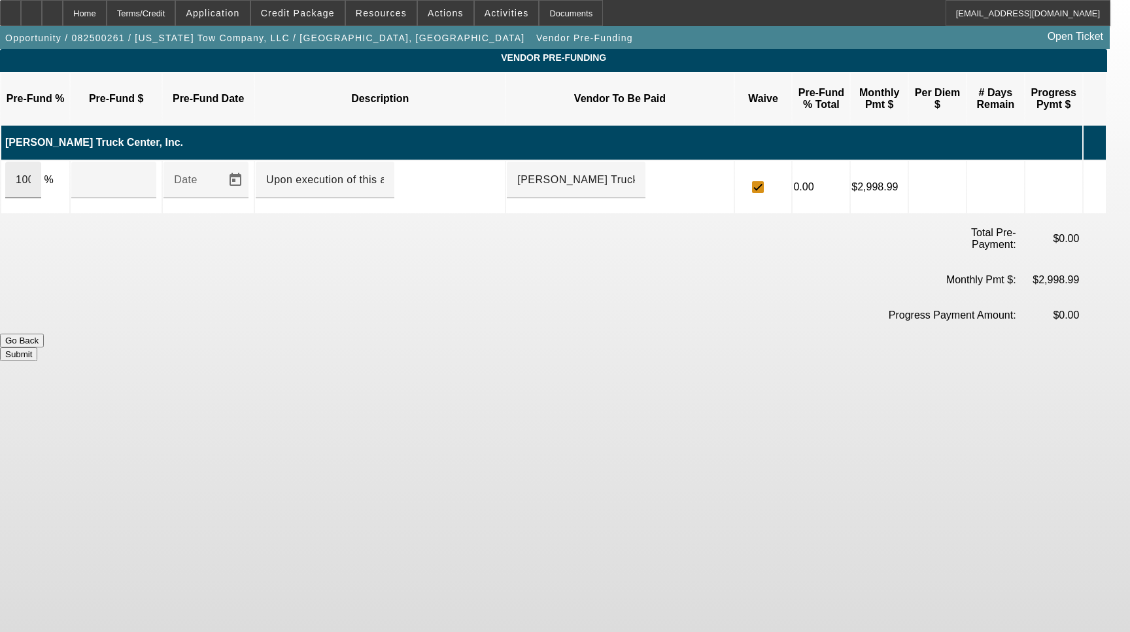
click at [41, 162] on div "100" at bounding box center [23, 180] width 36 height 37
type input "$75,011.00"
click at [37, 347] on button "Submit" at bounding box center [18, 354] width 37 height 14
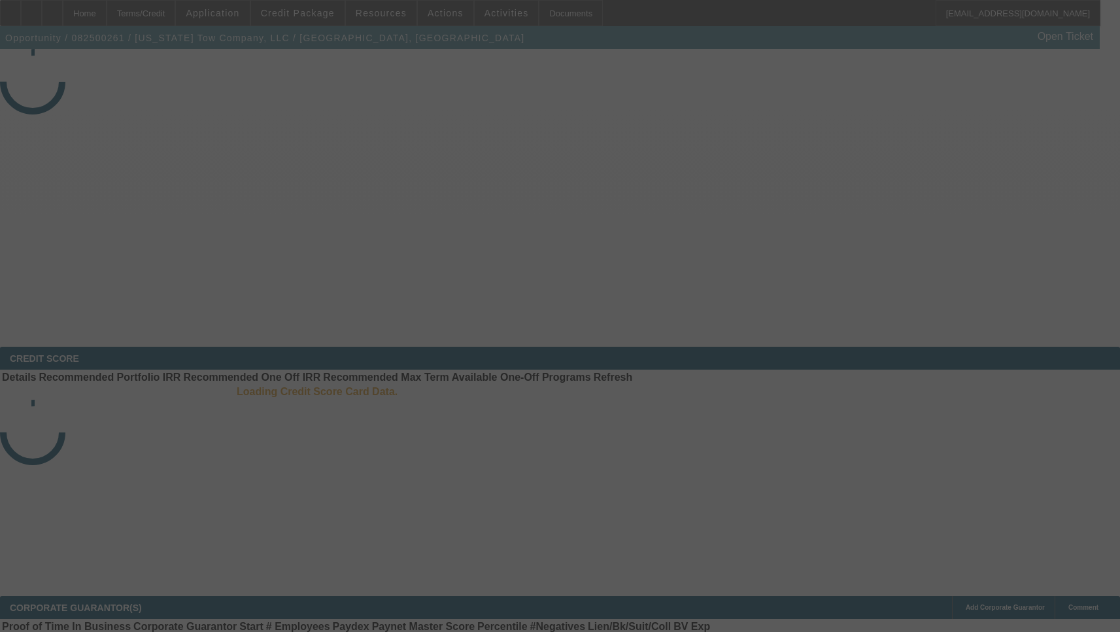
select select "3"
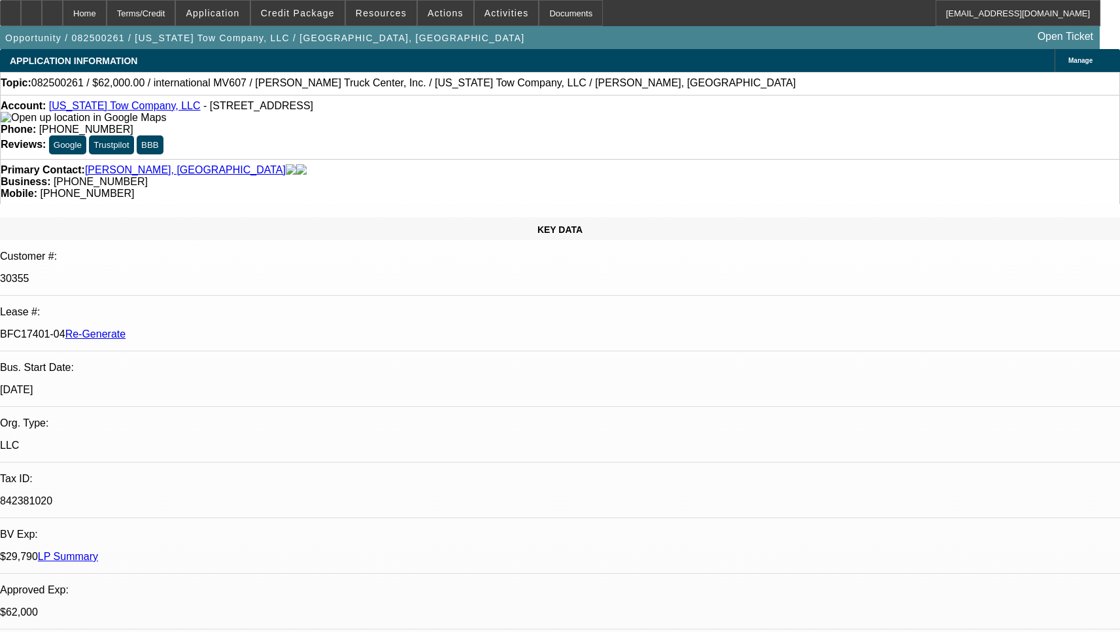
select select "0"
select select "2"
select select "0"
select select "6"
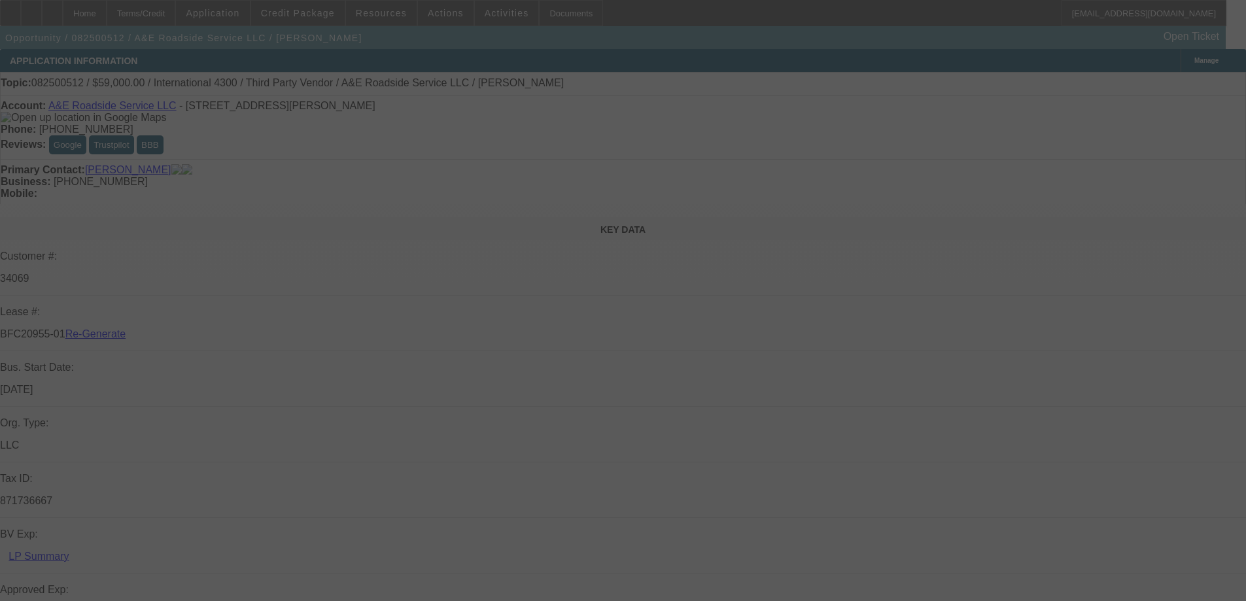
select select "3"
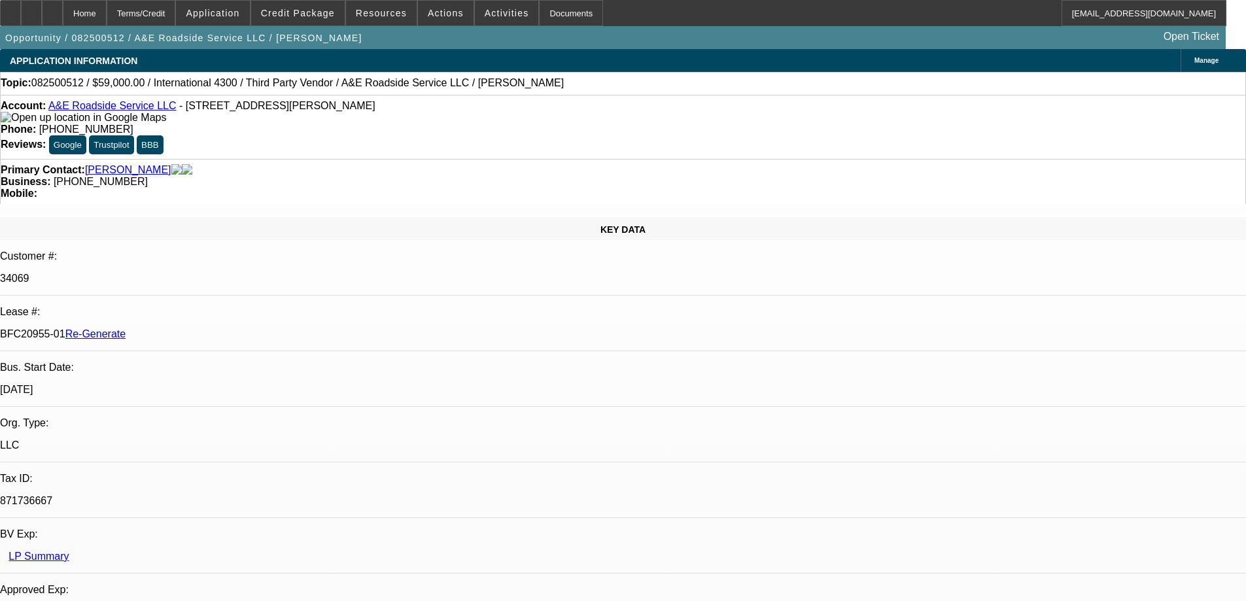
select select "0"
select select "0.1"
select select "4"
